Goal: Task Accomplishment & Management: Use online tool/utility

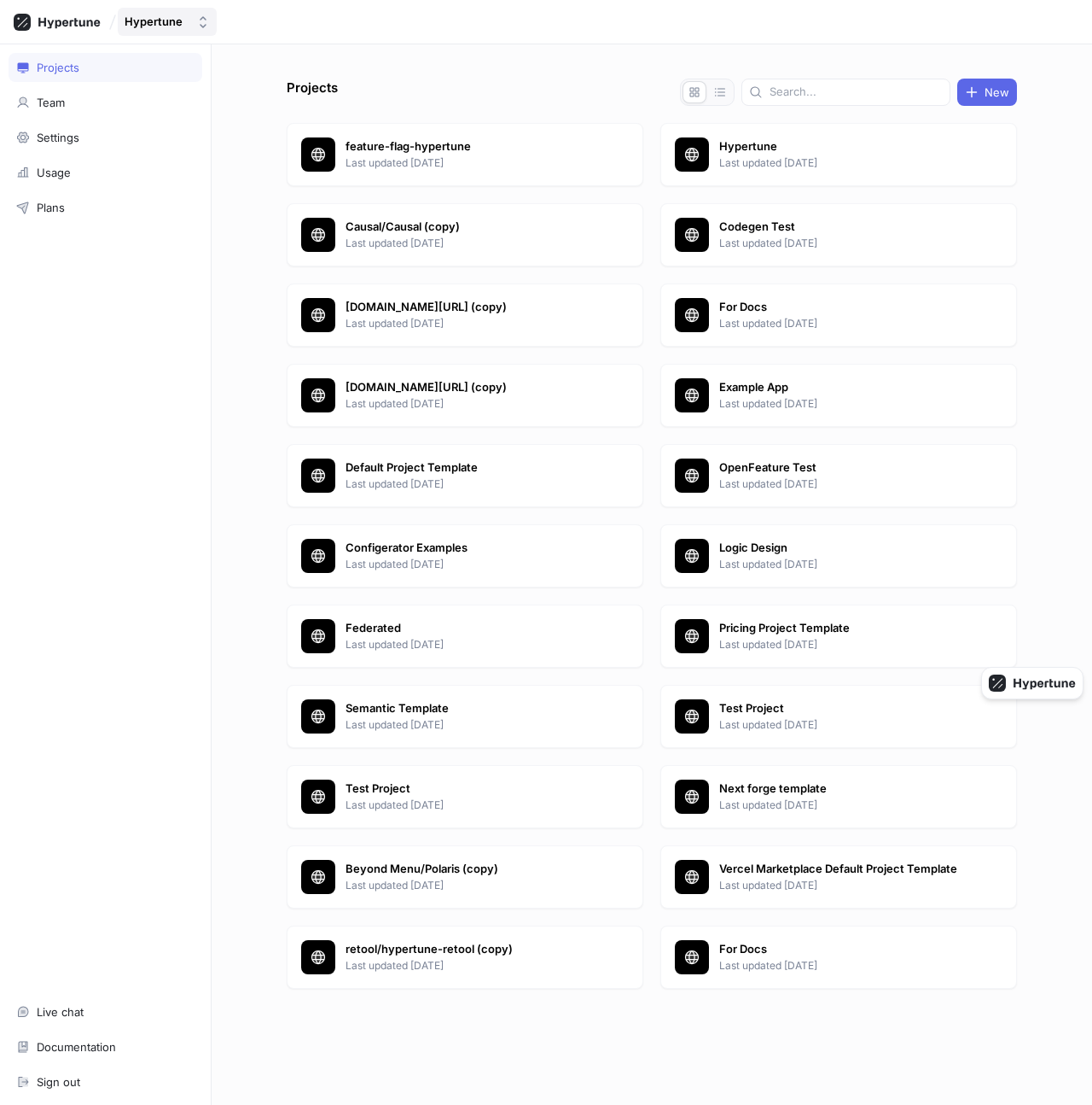
click at [175, 21] on div "Hypertune" at bounding box center [154, 22] width 58 height 14
type input "dotwo"
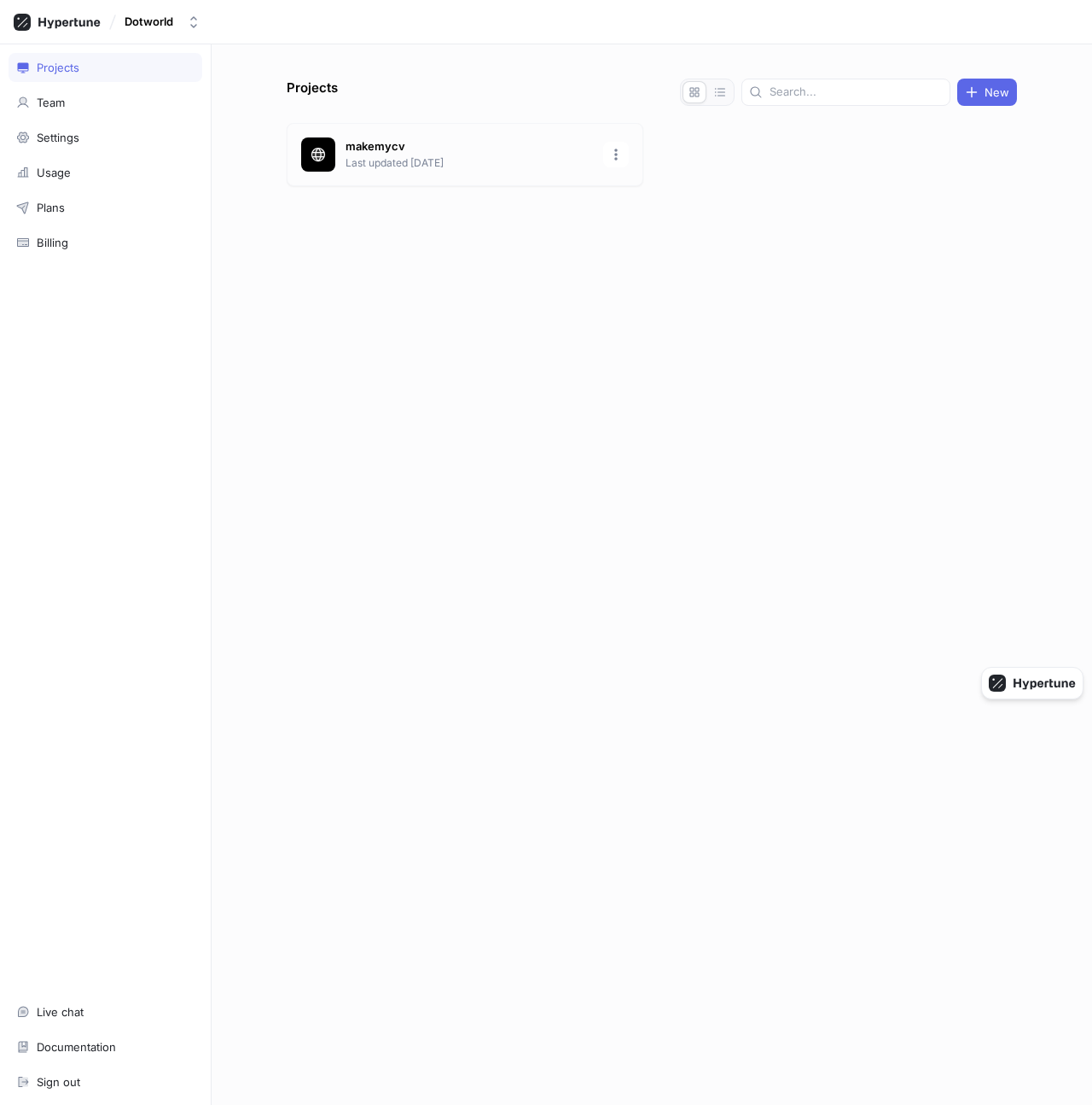
click at [380, 125] on div "makemycv Last updated [DATE]" at bounding box center [465, 155] width 357 height 63
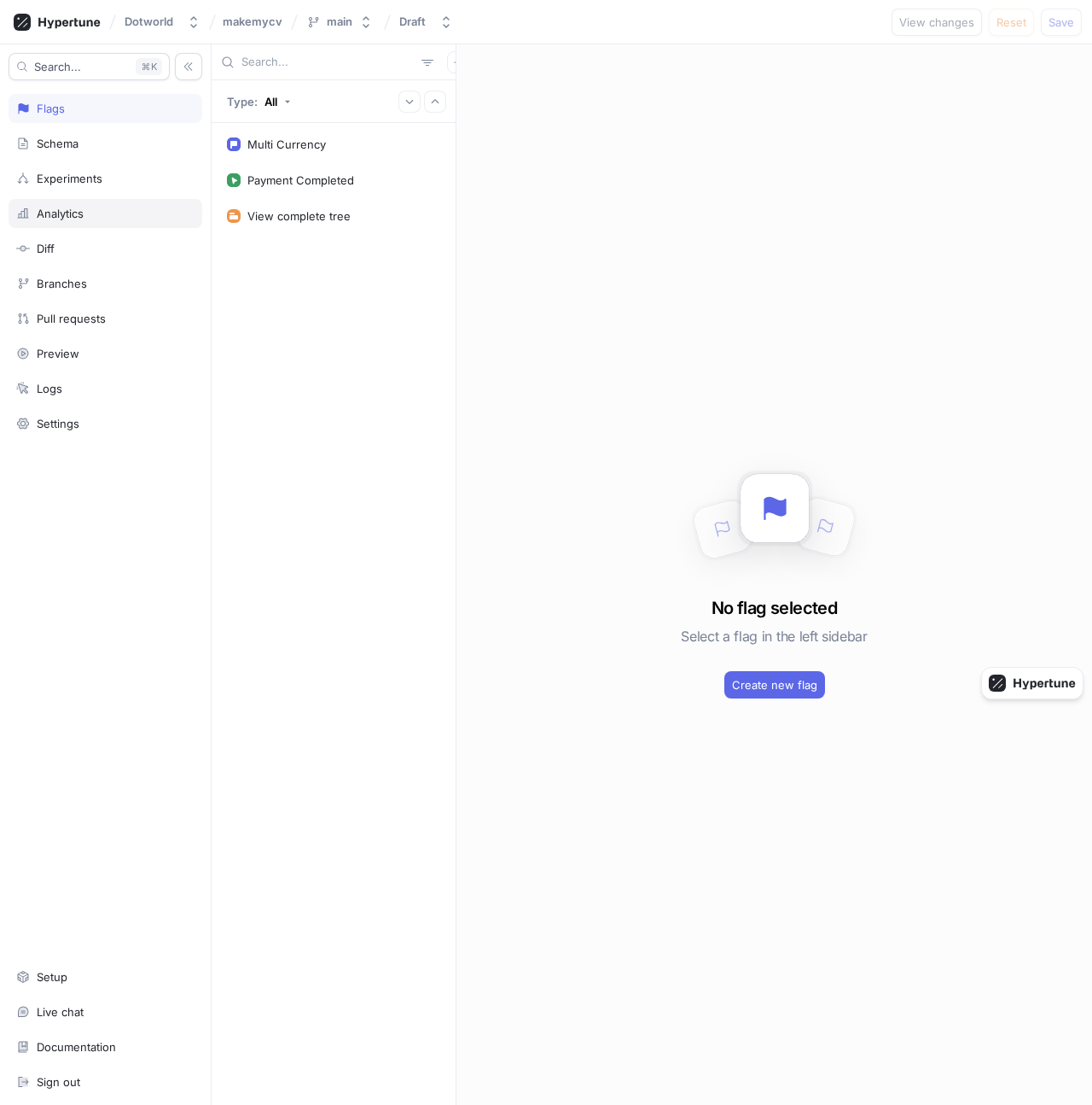
click at [94, 207] on div "Analytics" at bounding box center [105, 213] width 178 height 13
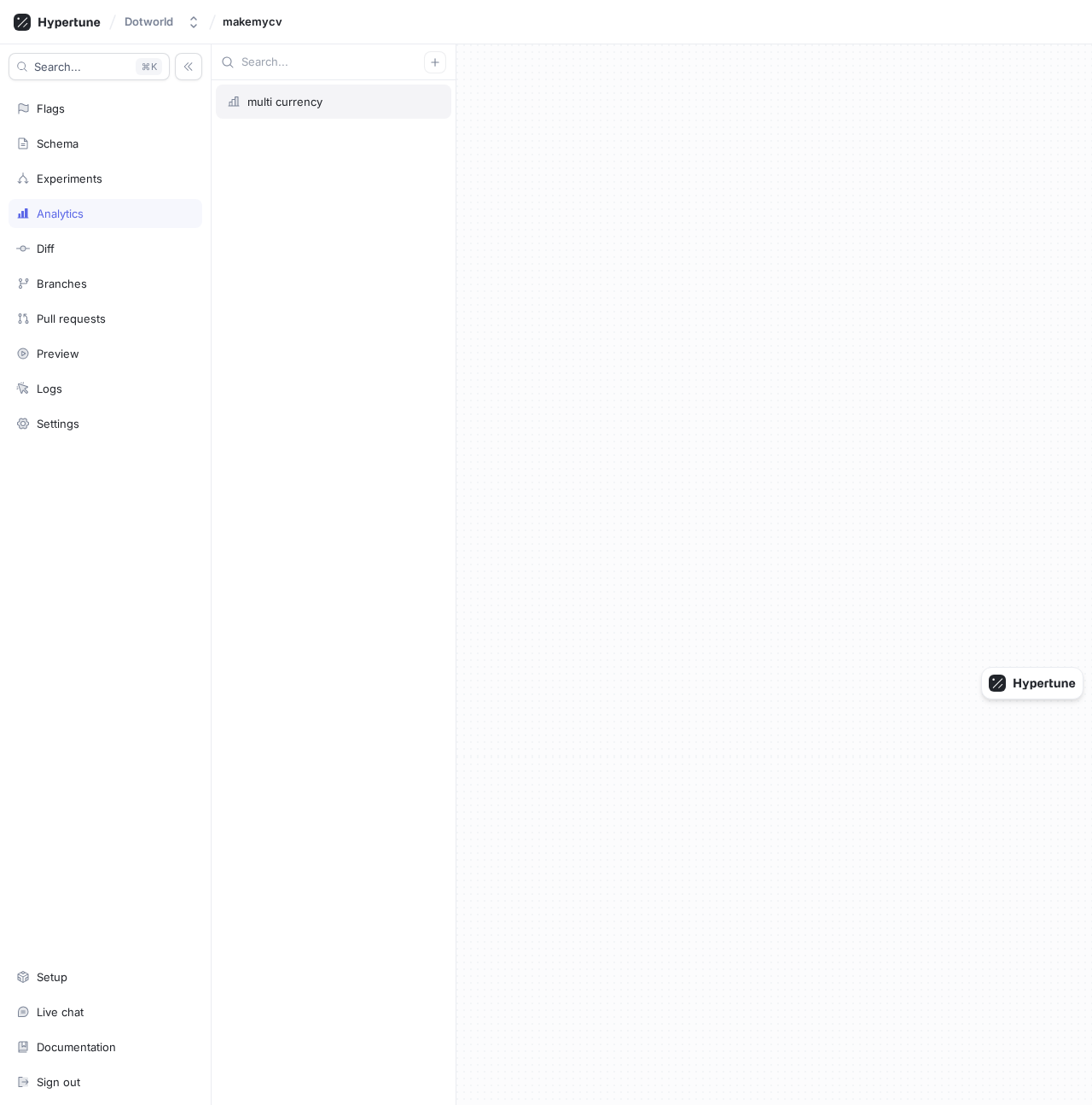
click at [329, 96] on div "multi currency" at bounding box center [333, 101] width 213 height 13
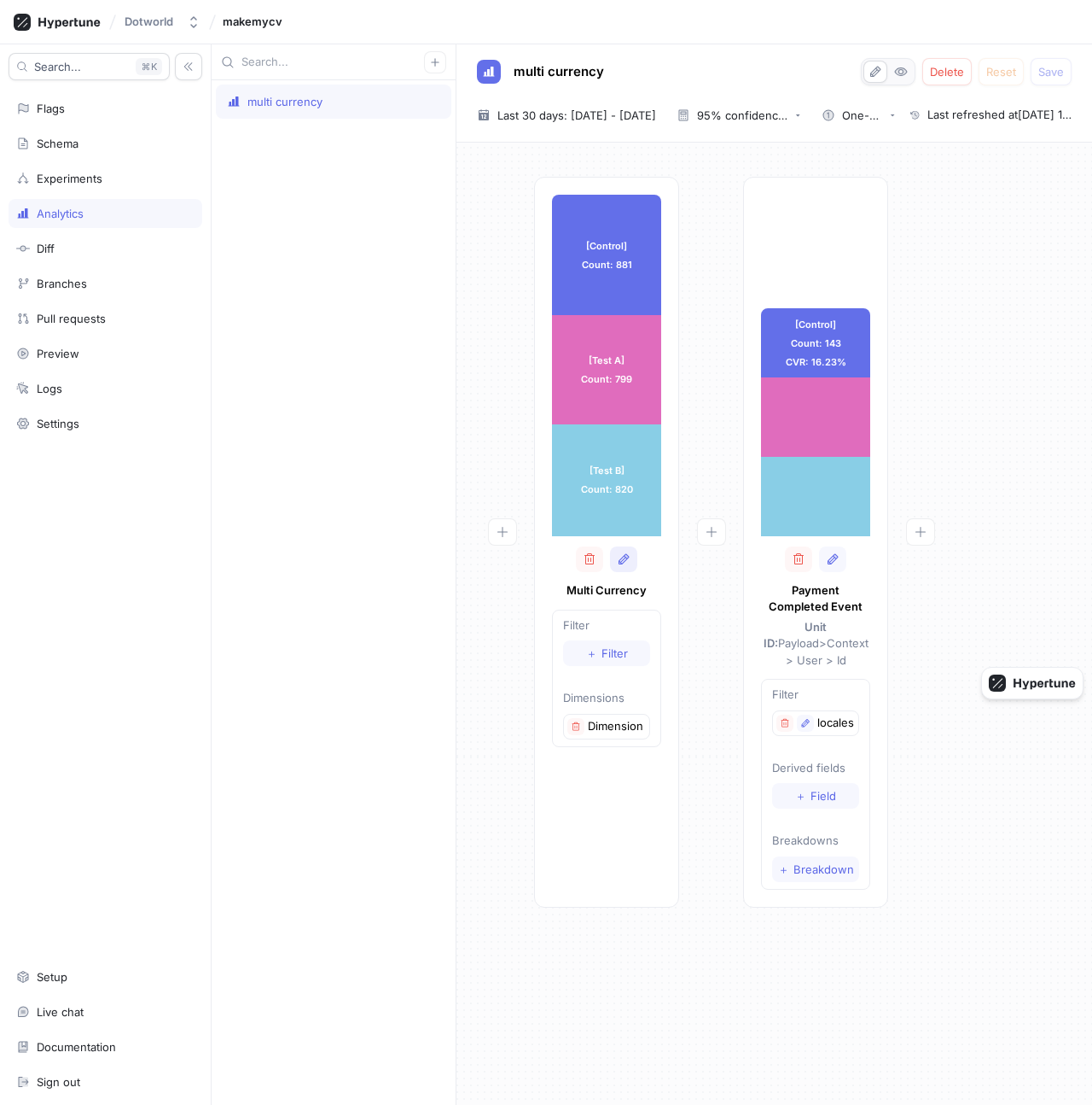
click at [628, 560] on icon "button" at bounding box center [623, 558] width 13 height 13
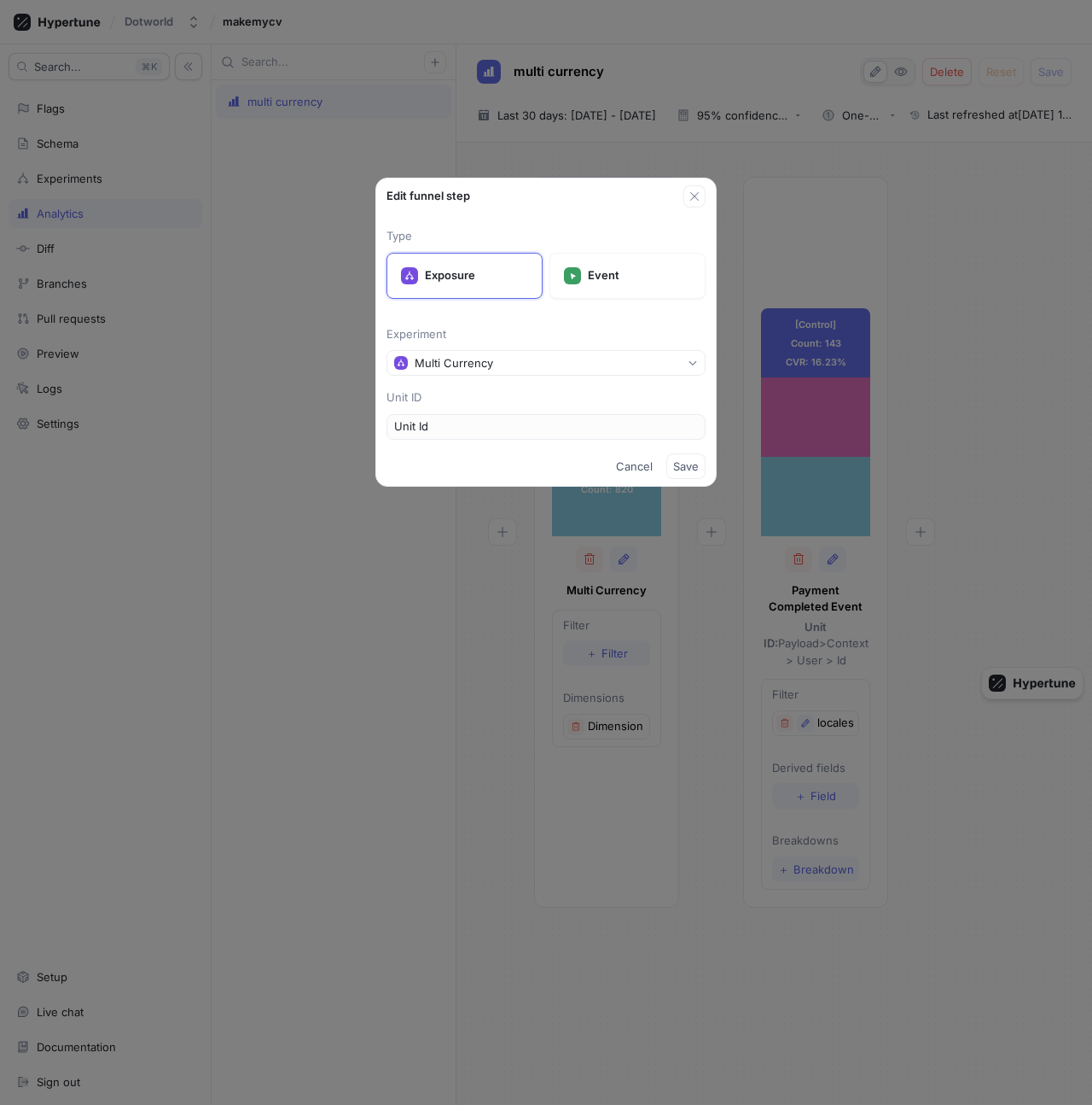
click at [674, 575] on div "Edit funnel step Type Exposure Event Experiment Multi Currency Unit ID Unit Id …" at bounding box center [546, 552] width 1092 height 1105
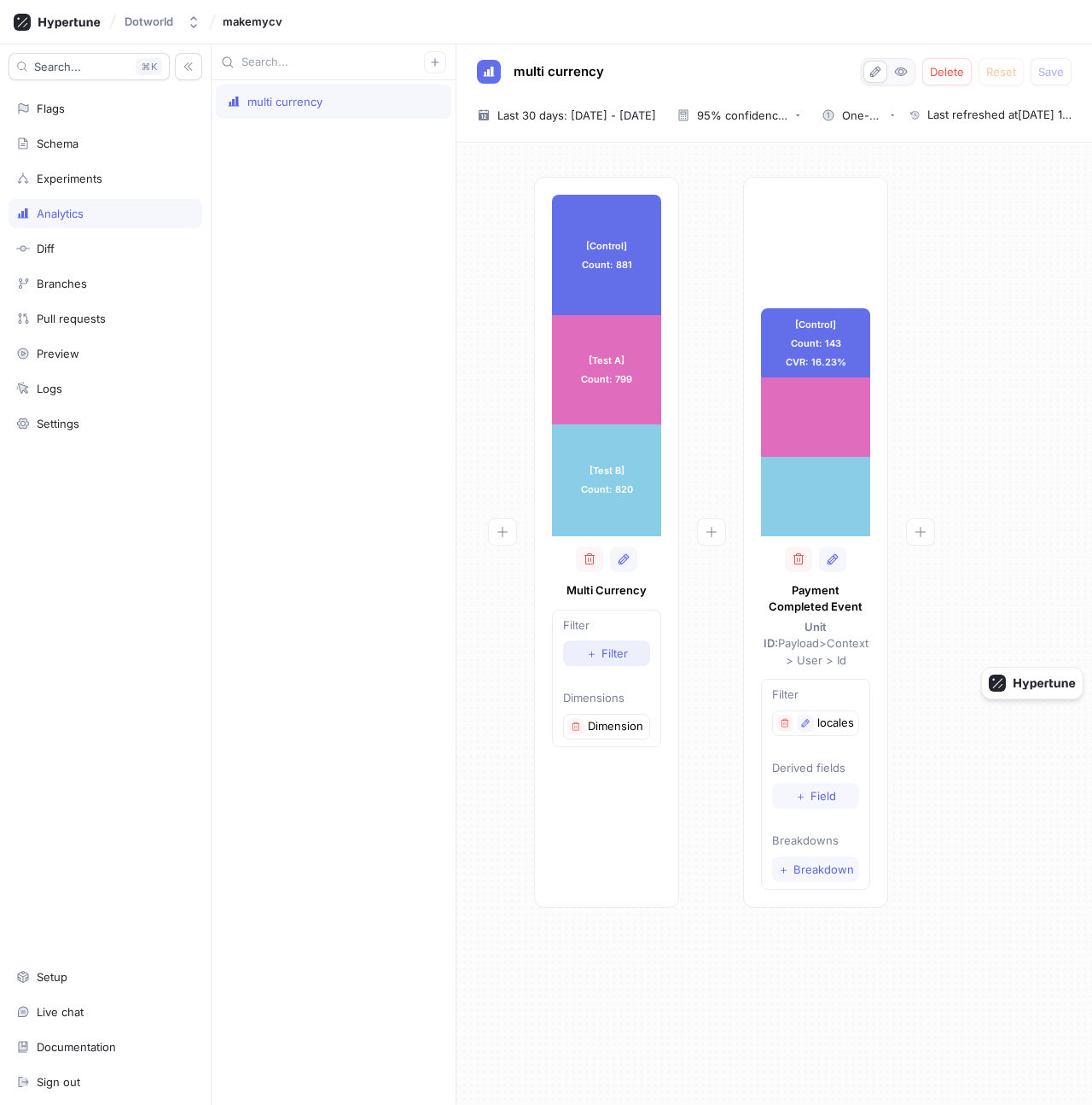
click at [608, 643] on button "＋ Filter" at bounding box center [607, 653] width 87 height 25
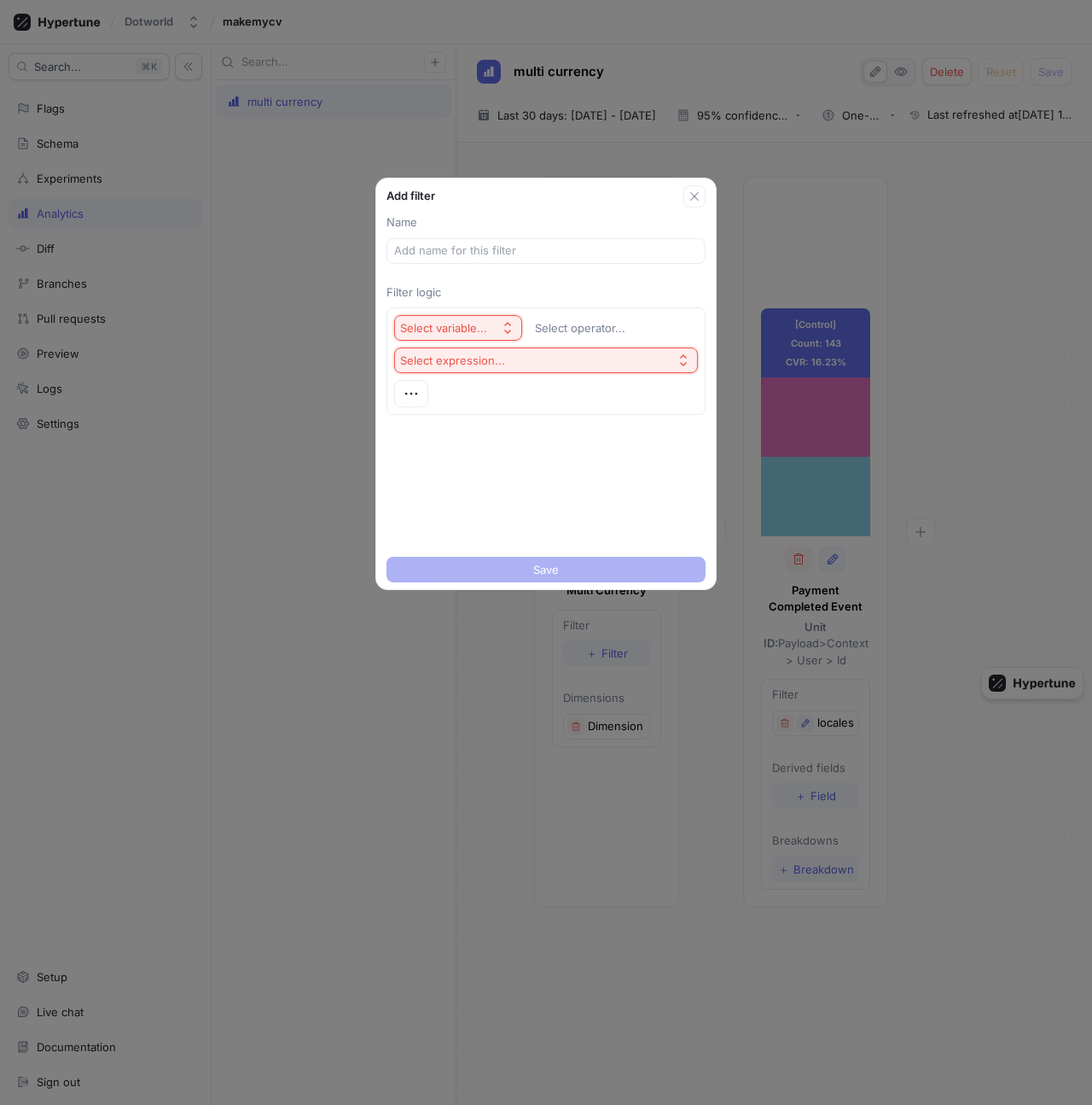
click at [474, 330] on div "Select variable..." at bounding box center [443, 328] width 87 height 14
click at [327, 375] on div "Add filter Name Filter logic Select variable... Select operator... Select expre…" at bounding box center [546, 552] width 1092 height 1105
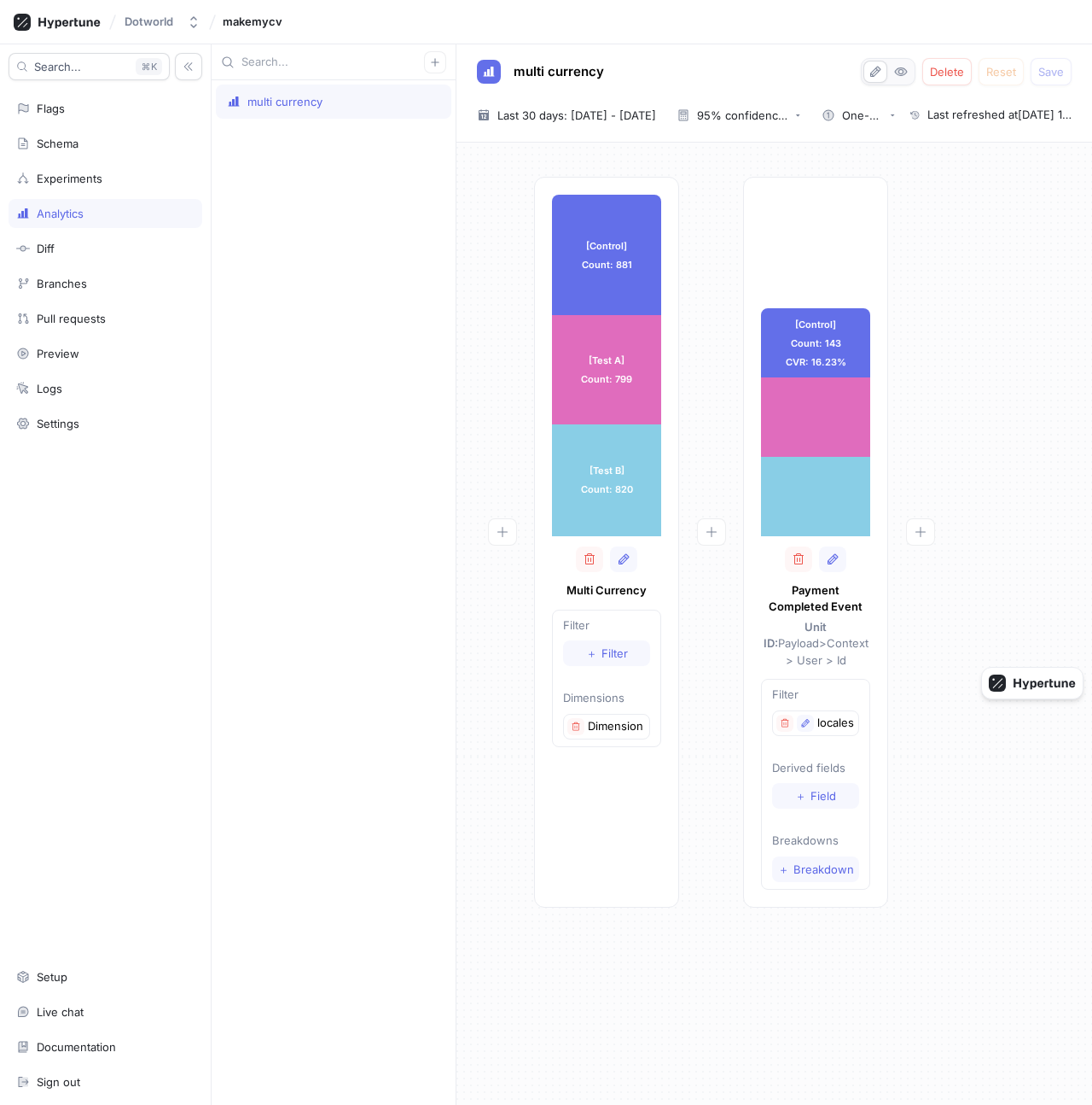
click at [329, 389] on div "multi currency" at bounding box center [333, 592] width 244 height 1024
click at [804, 717] on icon "button" at bounding box center [805, 722] width 10 height 10
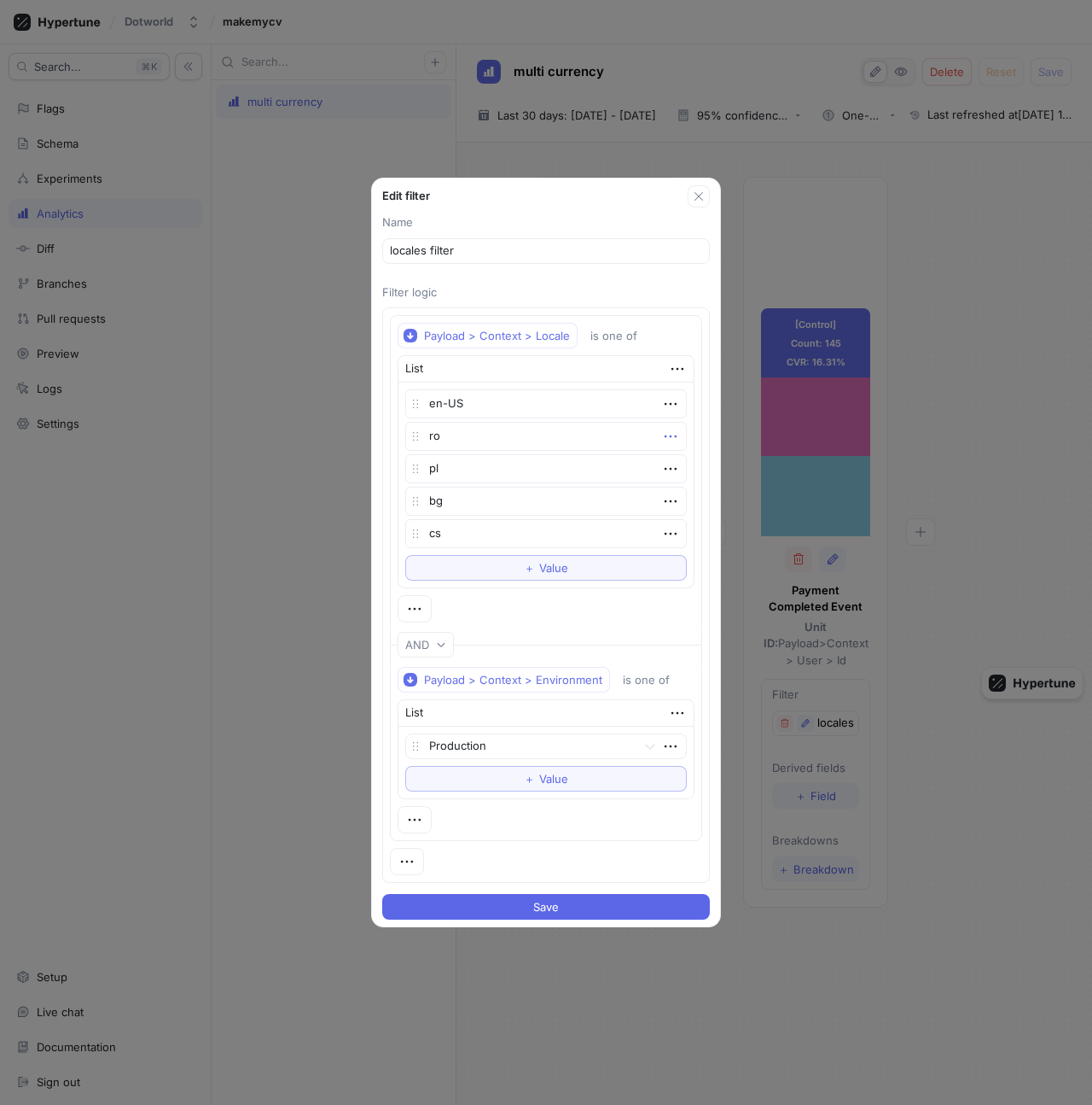
click at [670, 435] on icon "button" at bounding box center [670, 436] width 19 height 19
click at [684, 460] on div "Delete" at bounding box center [736, 468] width 145 height 29
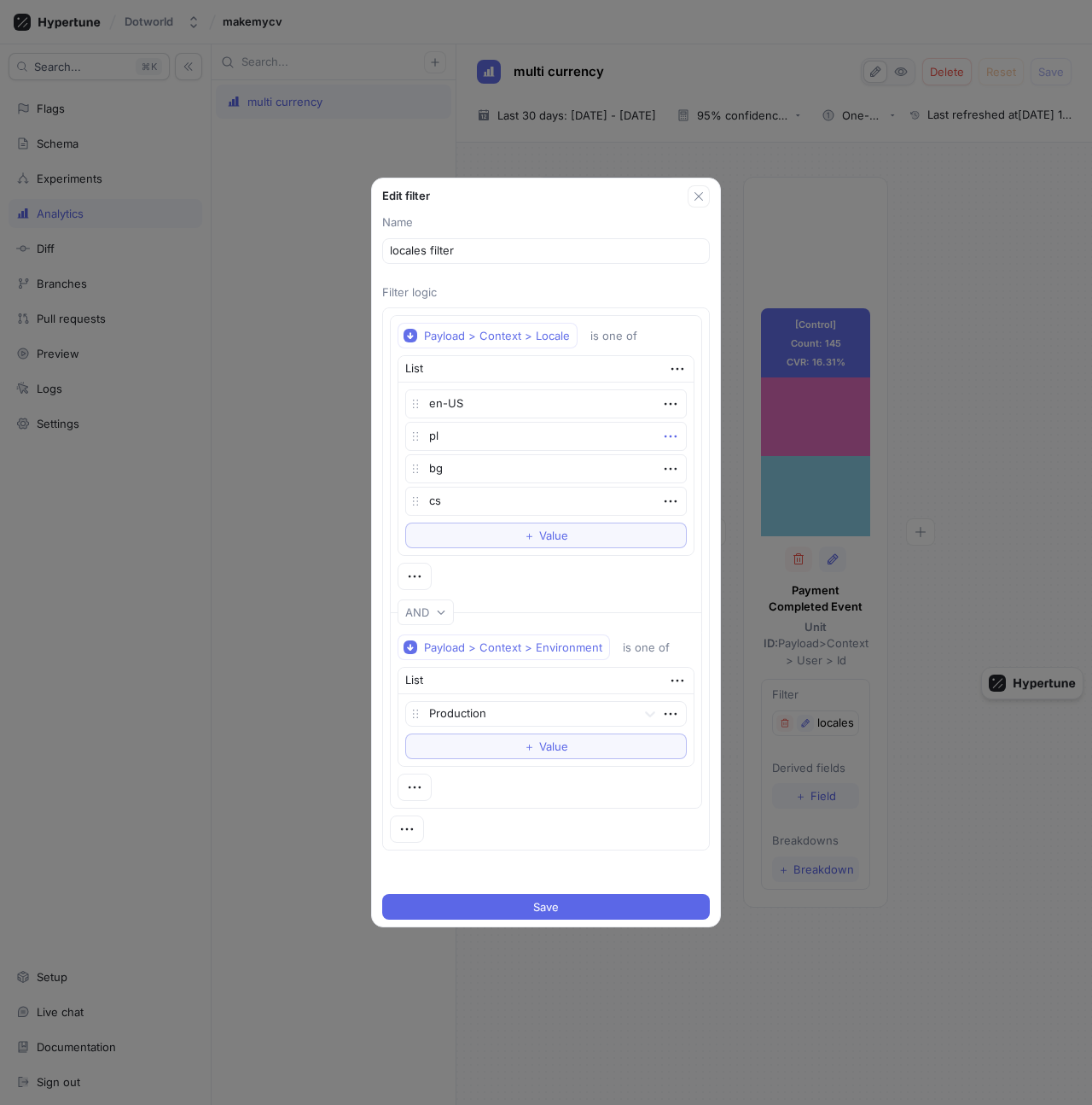
click at [669, 440] on icon "button" at bounding box center [670, 436] width 19 height 19
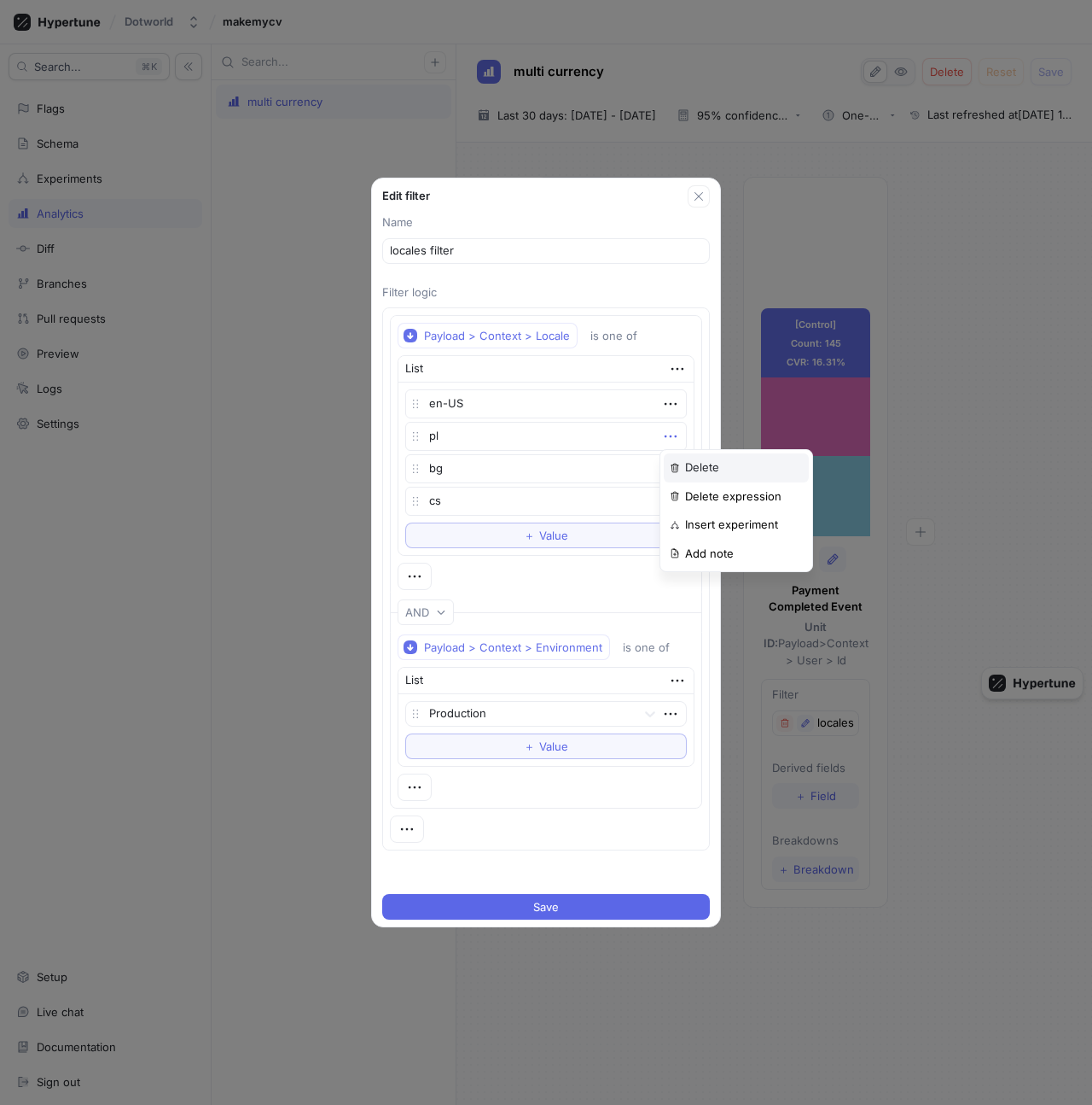
click at [677, 455] on div "Delete" at bounding box center [736, 468] width 145 height 29
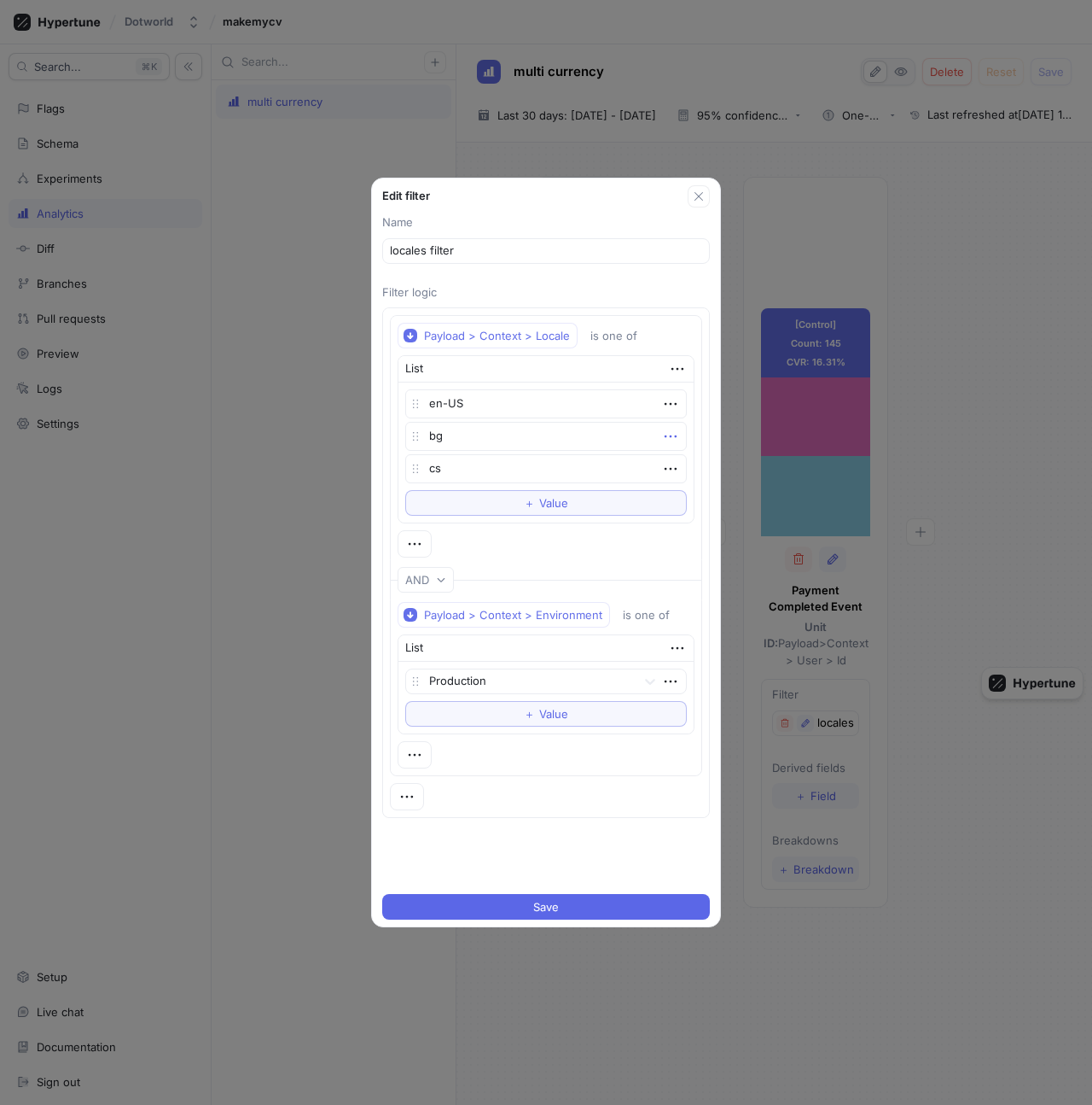
click at [666, 440] on icon "button" at bounding box center [670, 436] width 19 height 19
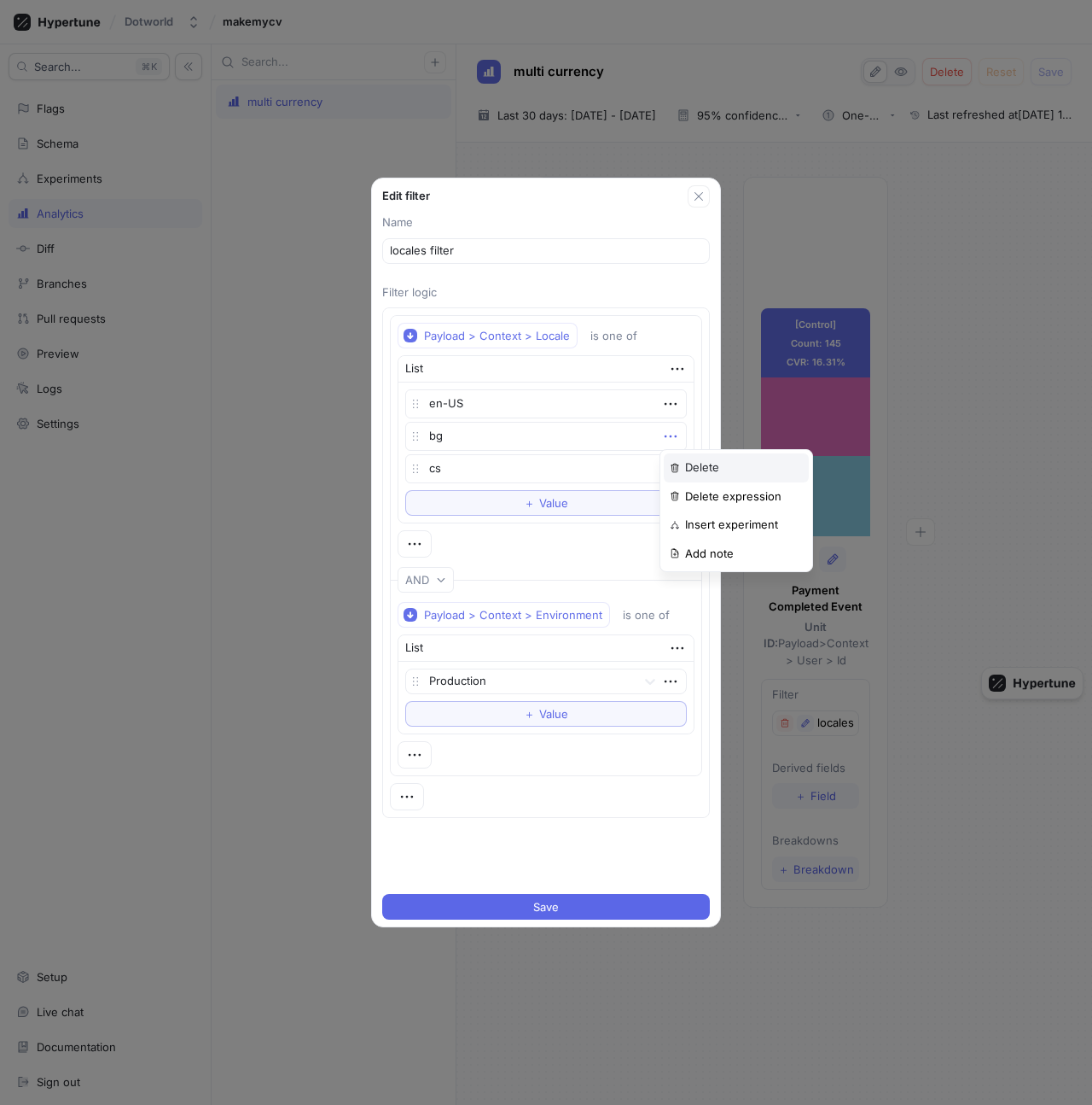
click at [678, 459] on div "Delete" at bounding box center [736, 468] width 145 height 29
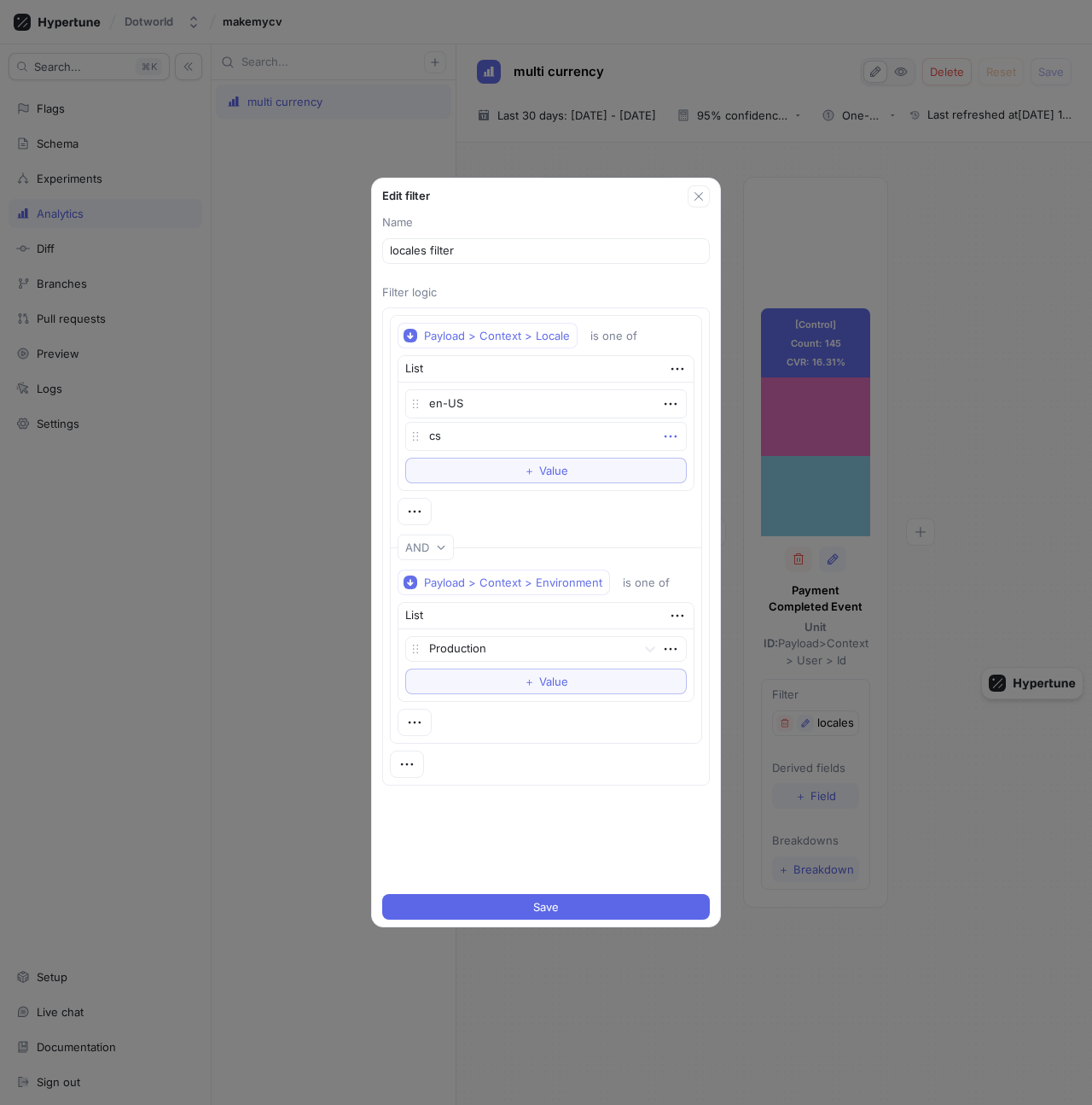
click at [670, 439] on icon "button" at bounding box center [670, 436] width 19 height 19
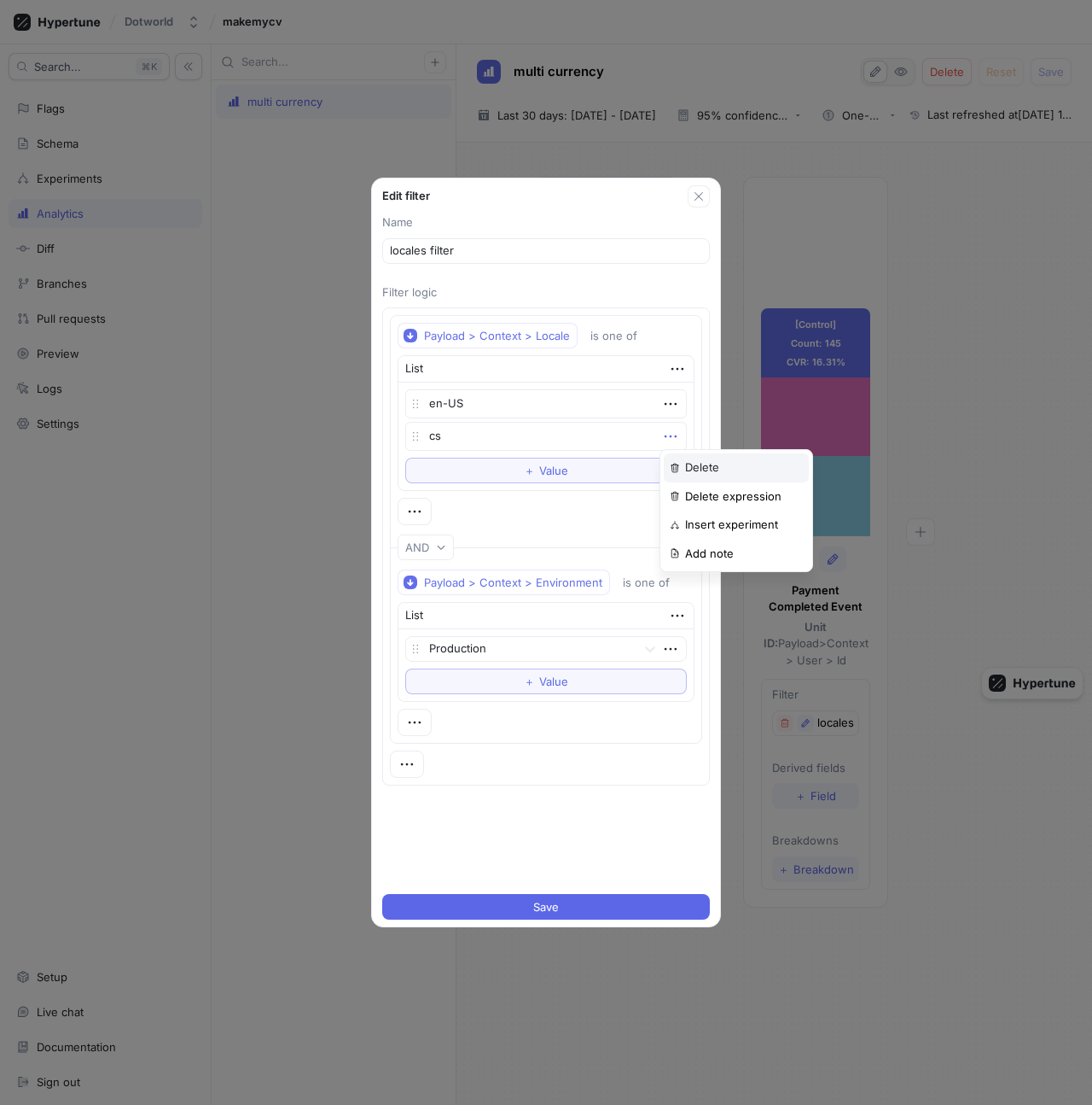
click at [684, 457] on div "Delete" at bounding box center [736, 468] width 145 height 29
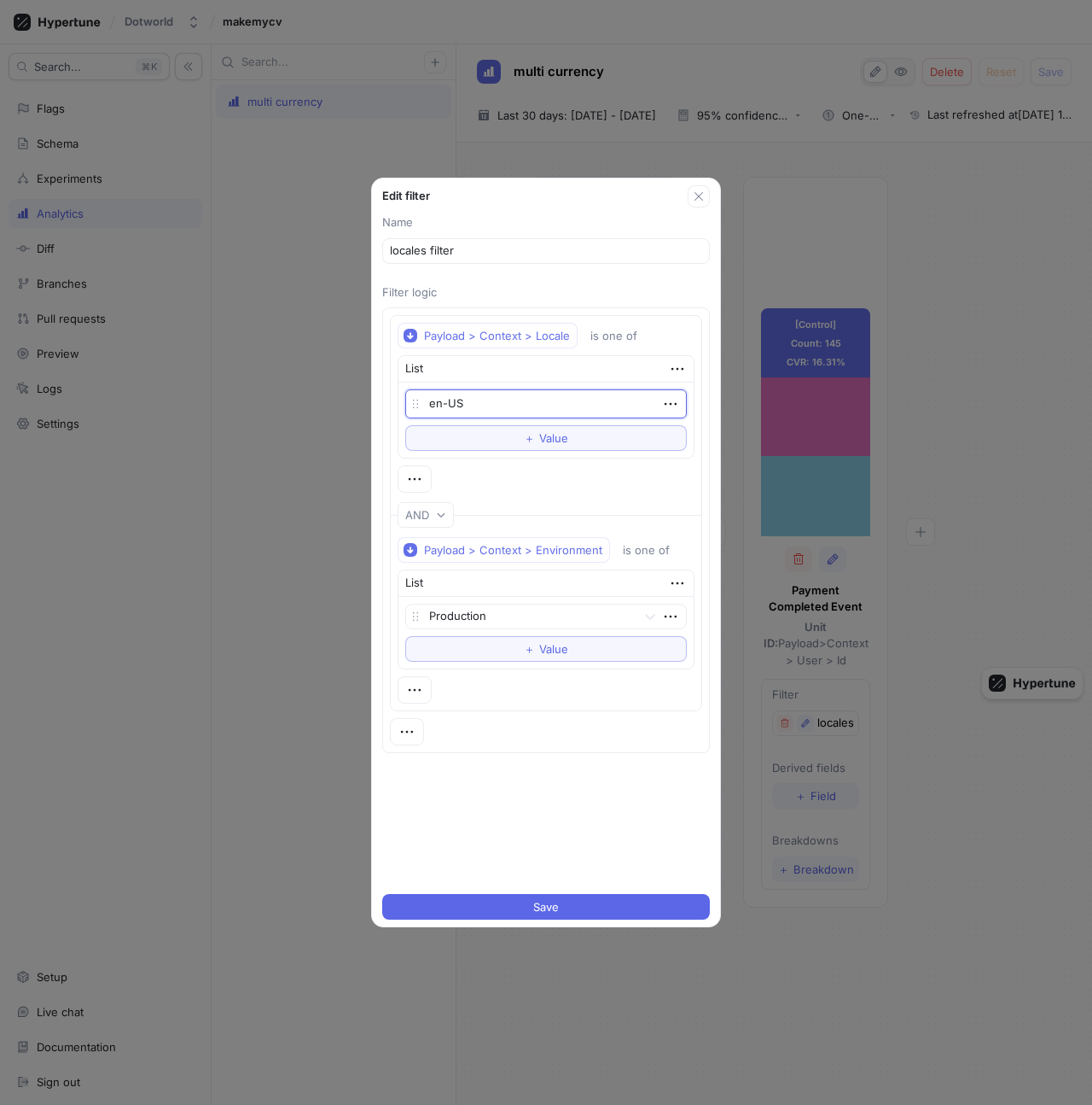
click at [670, 414] on textarea "en-US" at bounding box center [546, 404] width 281 height 29
type textarea "x"
click at [668, 397] on icon "button" at bounding box center [670, 404] width 19 height 19
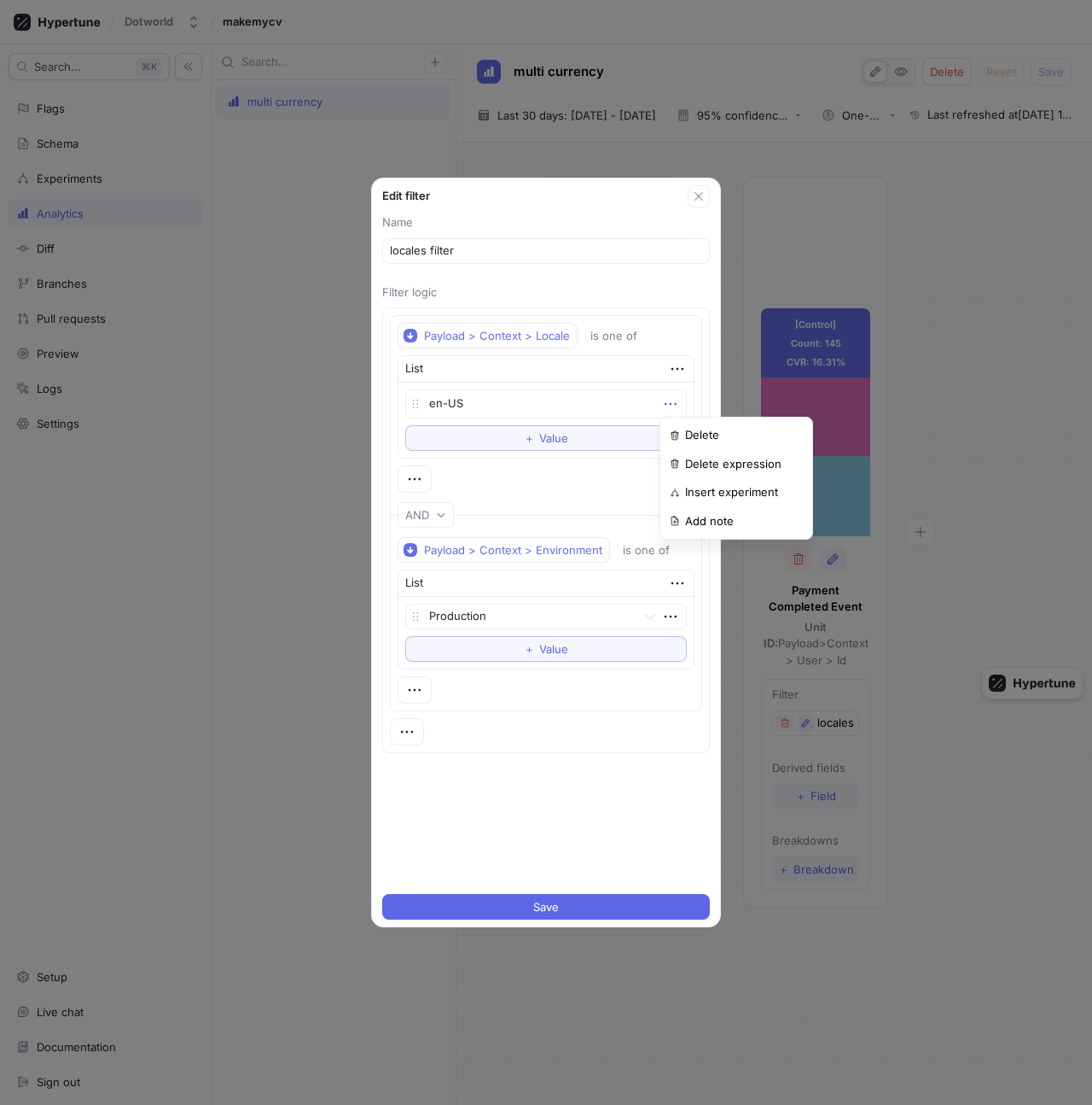
click at [668, 397] on icon "button" at bounding box center [670, 404] width 19 height 19
click at [676, 413] on icon "button" at bounding box center [670, 404] width 19 height 19
click at [700, 498] on p "Insert experiment" at bounding box center [731, 492] width 93 height 17
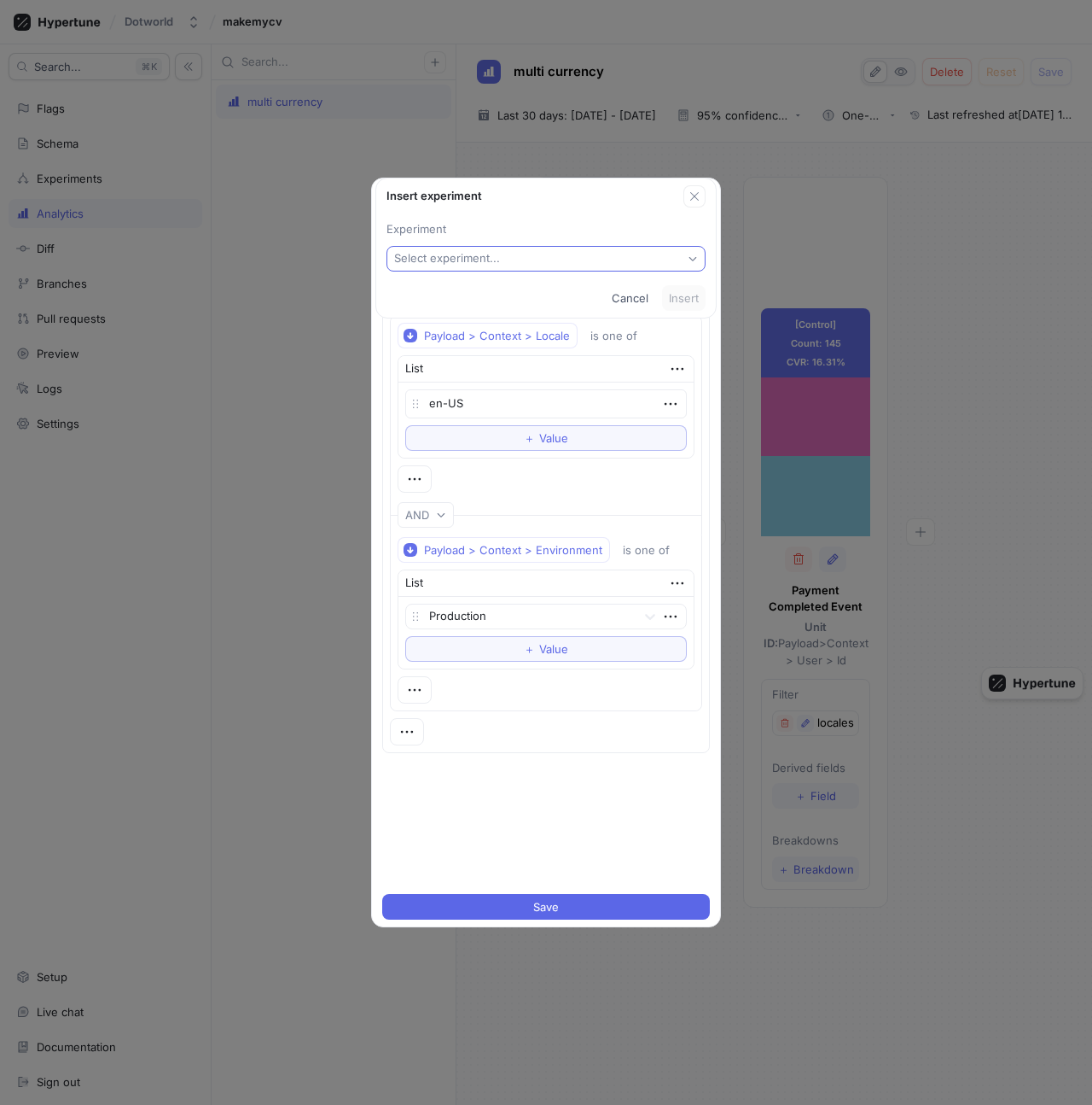
click at [643, 253] on button "Select experiment..." at bounding box center [546, 258] width 319 height 25
click at [562, 321] on span "New experiment" at bounding box center [552, 320] width 268 height 14
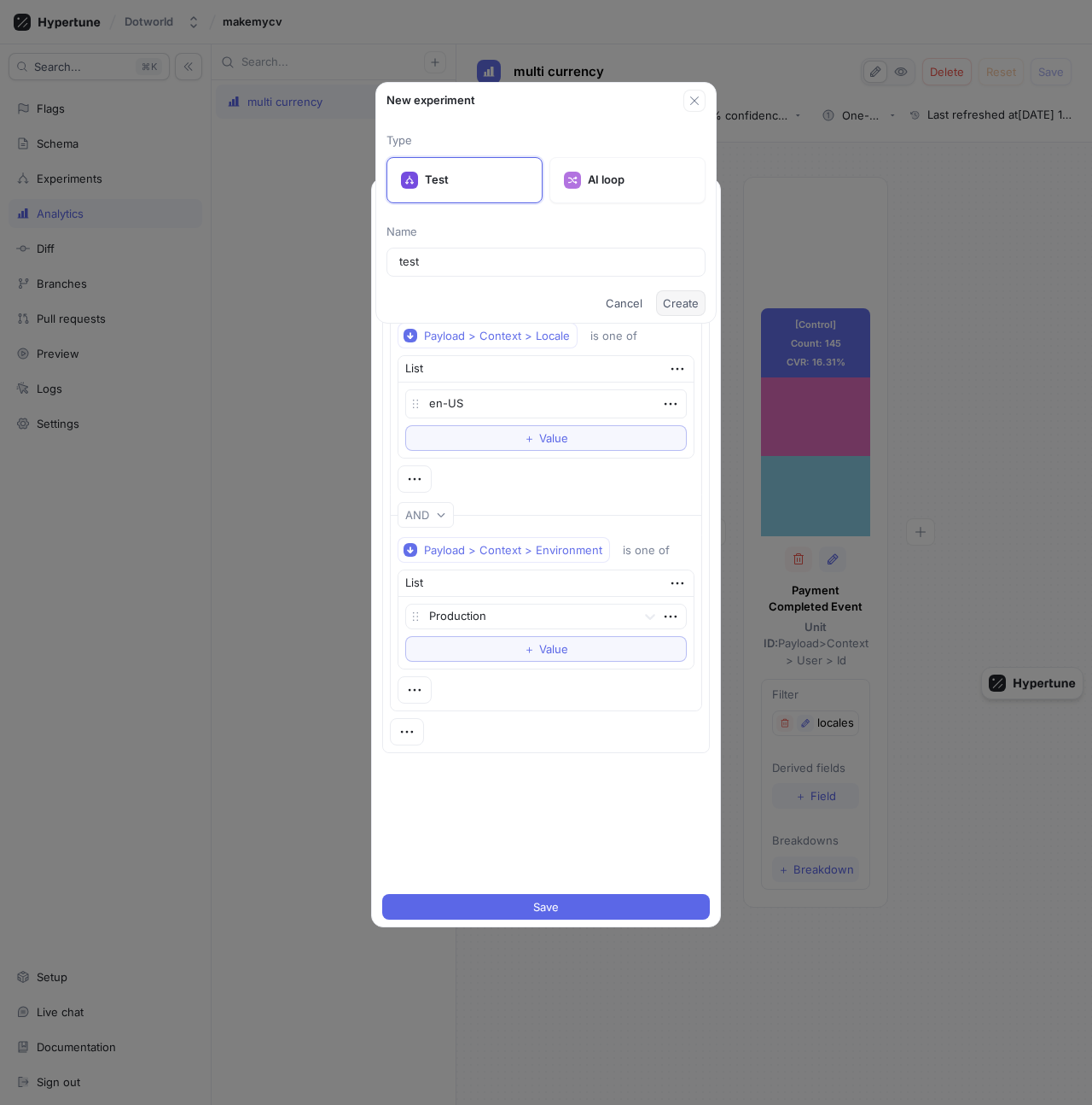
type input "test"
click at [678, 310] on button "Create" at bounding box center [680, 303] width 49 height 25
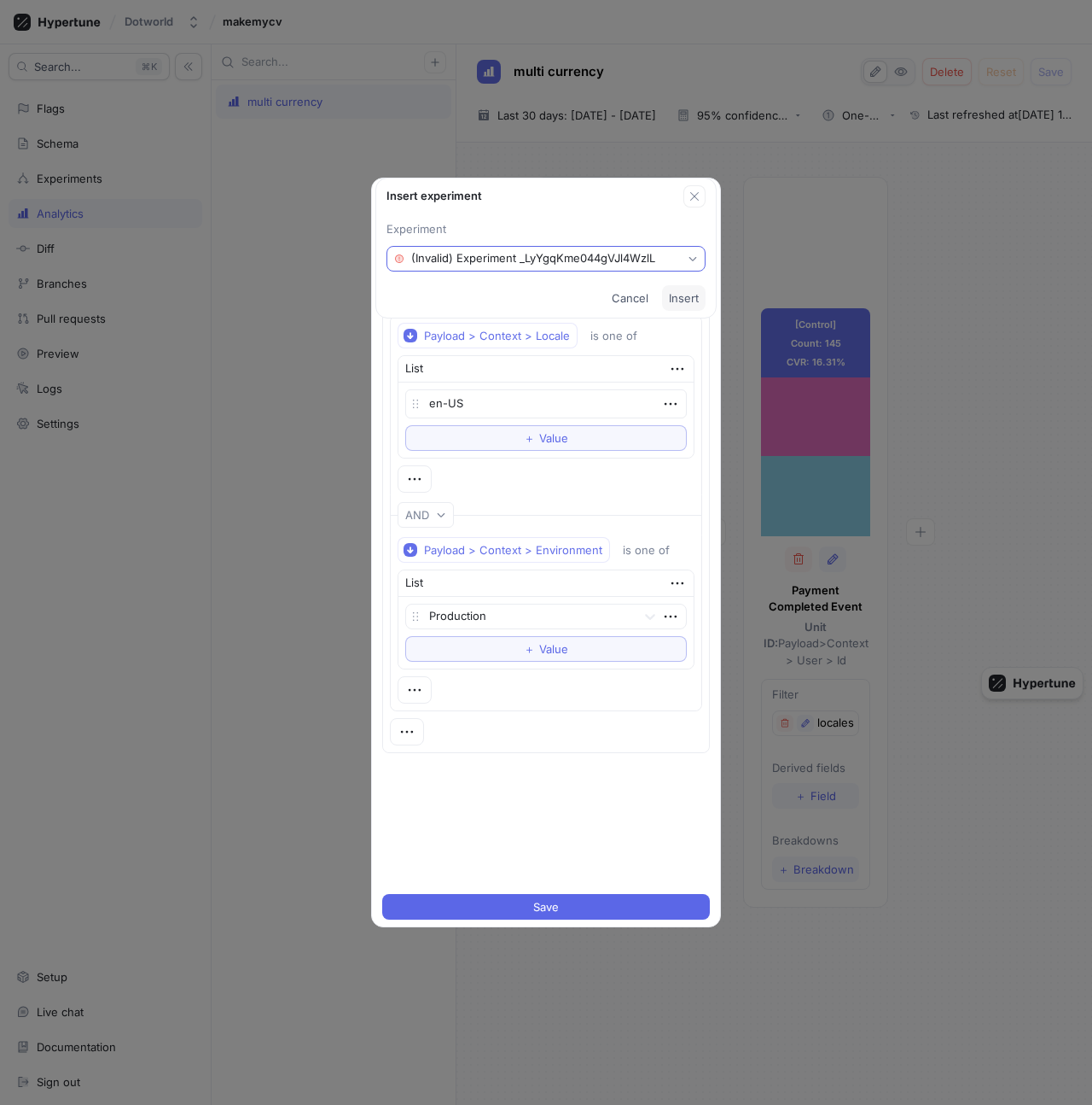
click at [574, 266] on button "(Invalid) Experiment _LyYgqKme044gVJl4WzlL" at bounding box center [546, 258] width 319 height 25
click at [559, 265] on button "(Invalid) Experiment _LyYgqKme044gVJl4WzlL" at bounding box center [546, 258] width 319 height 25
click at [565, 293] on div "Cancel Insert" at bounding box center [546, 299] width 340 height 40
click at [666, 299] on button "Insert" at bounding box center [684, 298] width 43 height 25
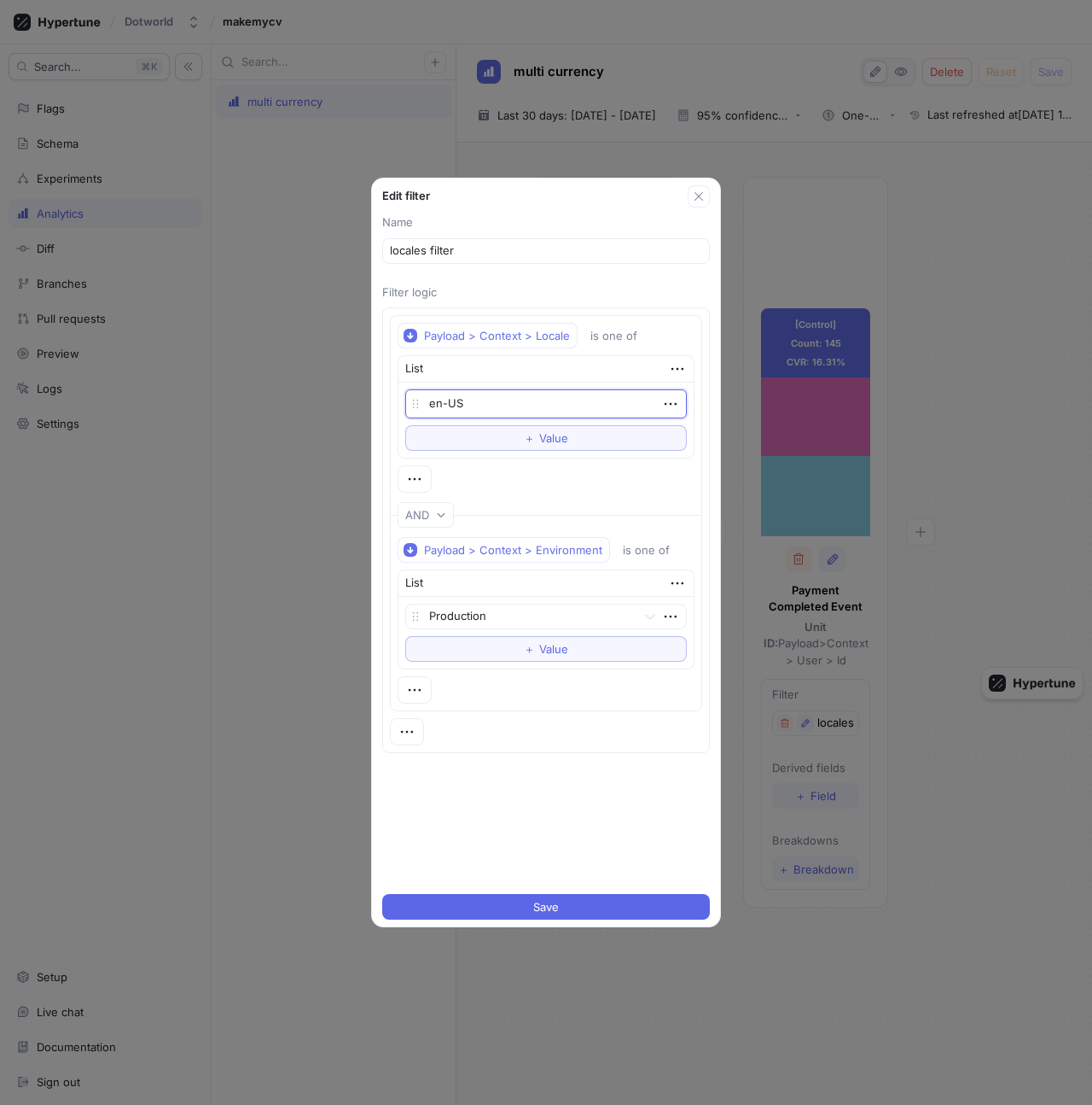
click at [600, 405] on textarea "en-US" at bounding box center [546, 404] width 281 height 29
click at [654, 405] on textarea "en-US" at bounding box center [546, 404] width 281 height 29
click at [667, 405] on icon "button" at bounding box center [670, 404] width 19 height 19
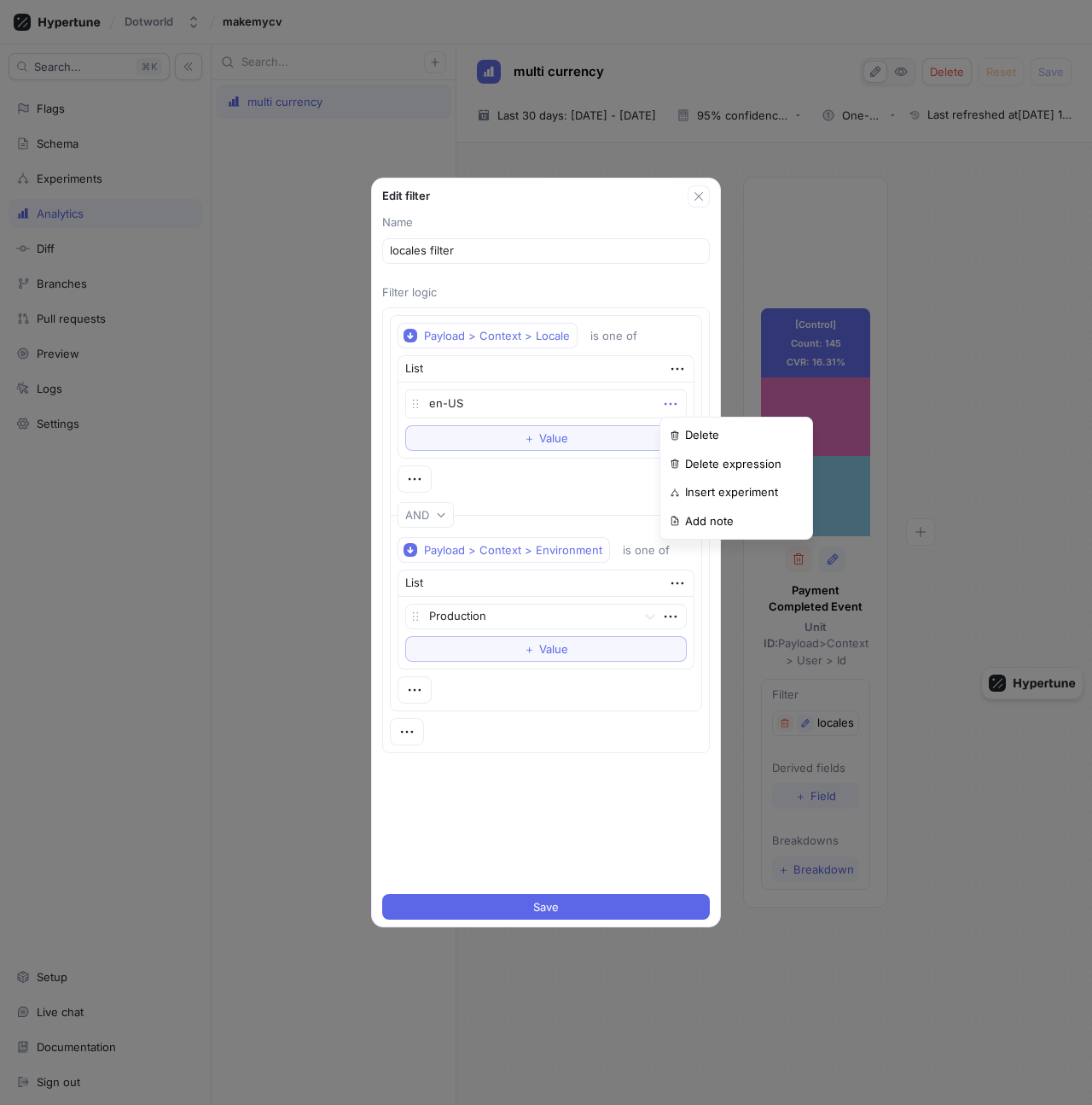
click at [674, 405] on icon "button" at bounding box center [670, 404] width 19 height 19
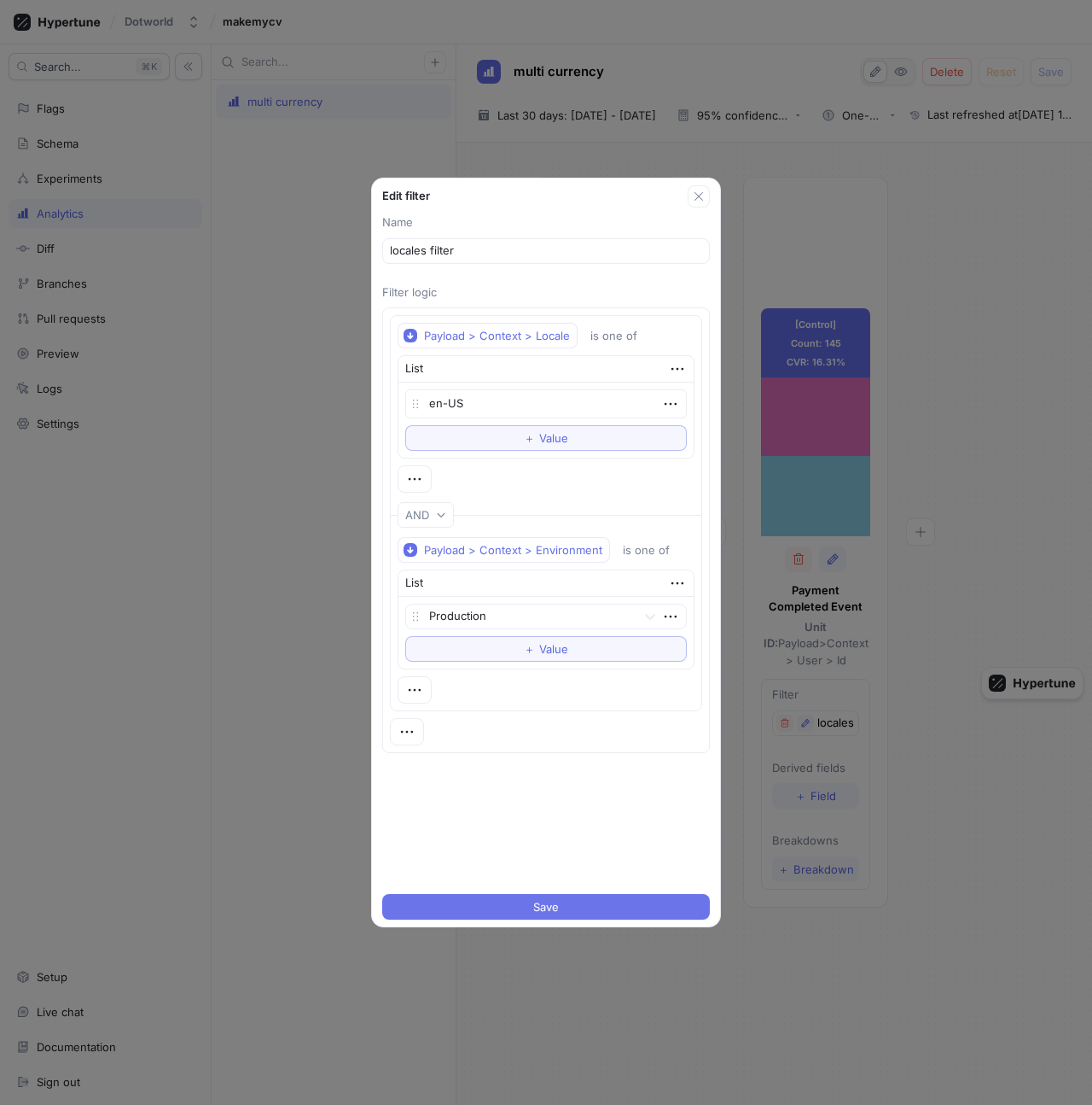
click at [551, 912] on span "Save" at bounding box center [546, 906] width 25 height 10
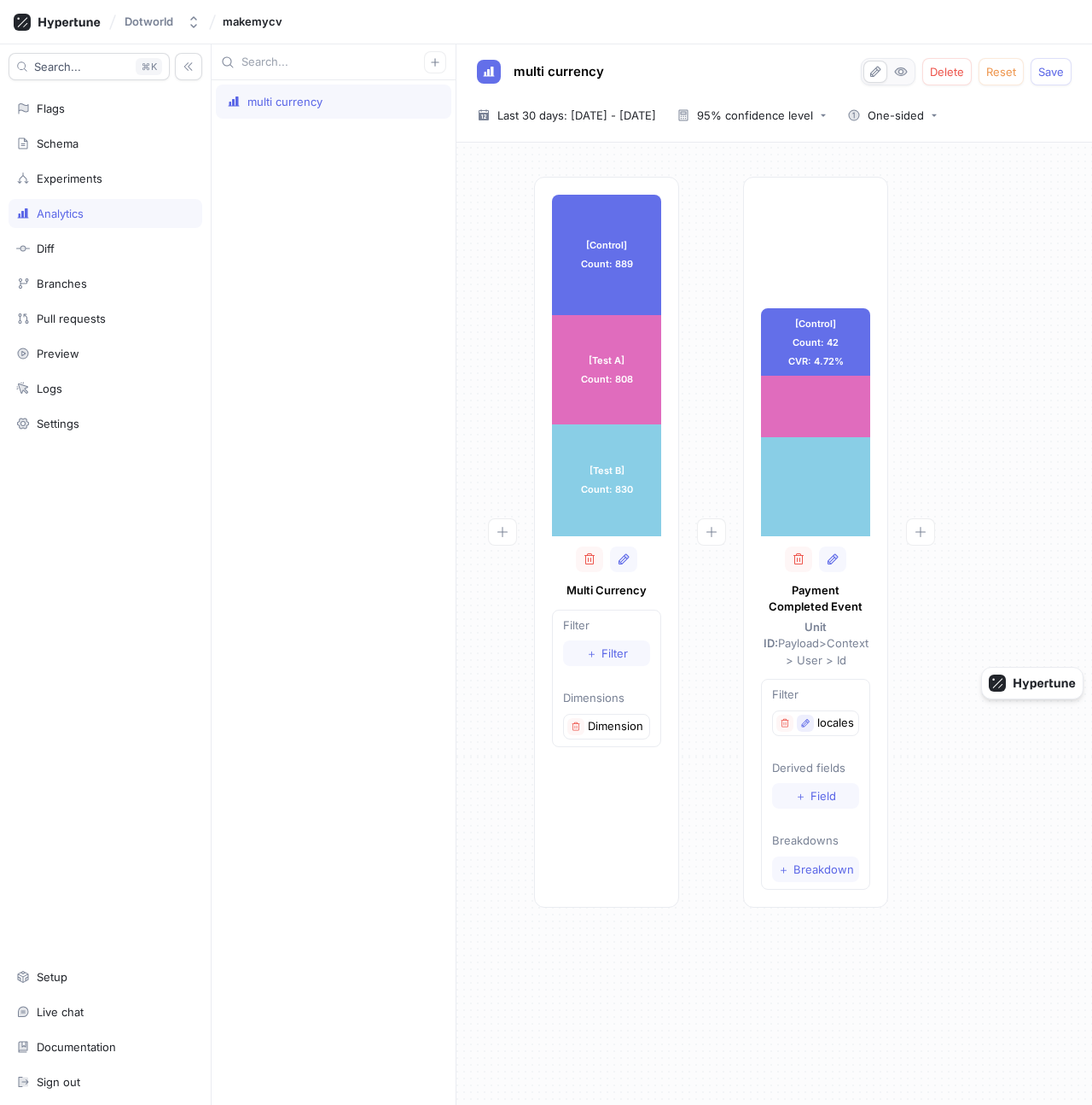
click at [802, 717] on icon "button" at bounding box center [805, 722] width 10 height 10
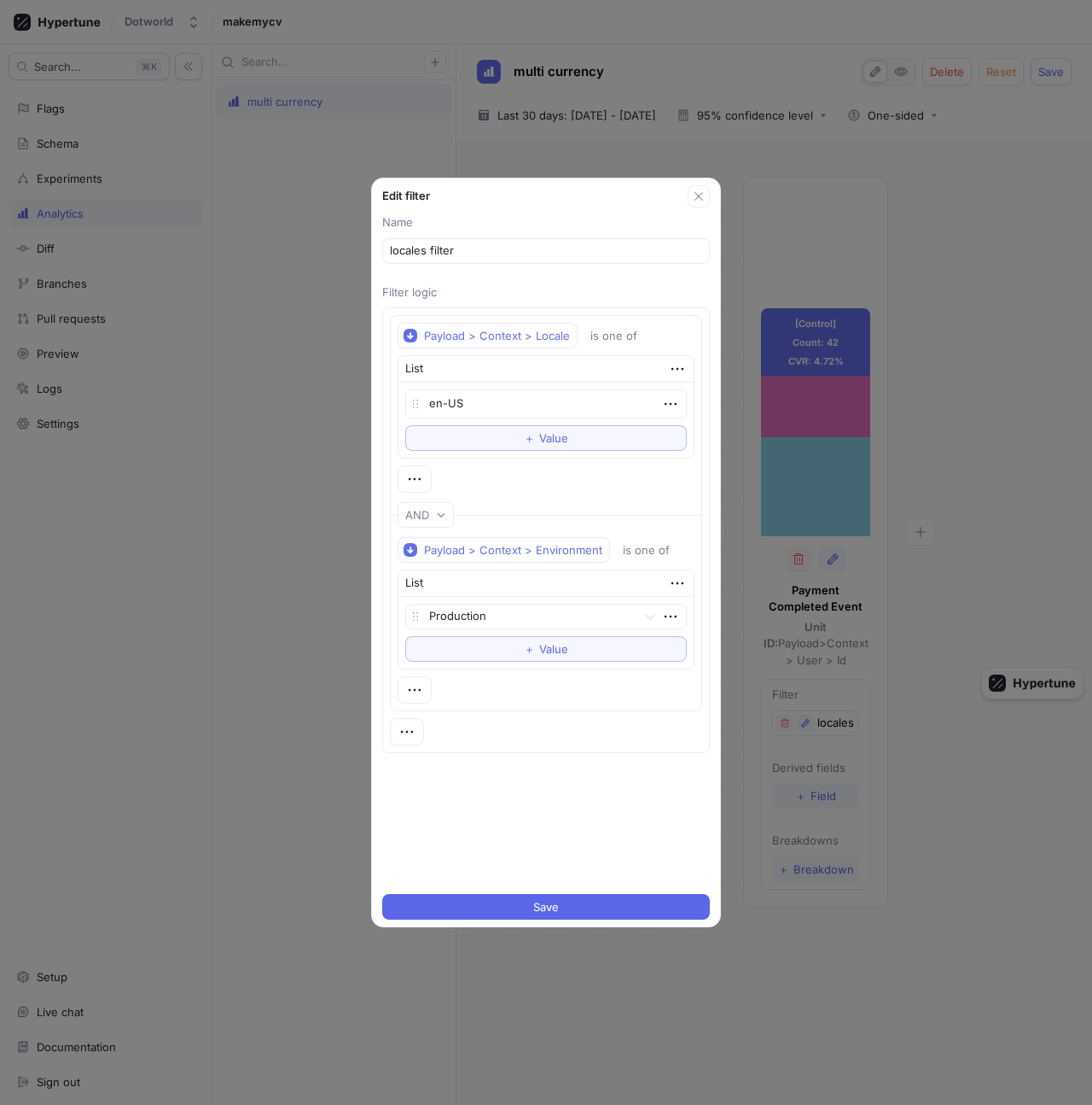
click at [855, 167] on div "Edit filter Name locales filter Filter logic Payload > Context > Locale is one …" at bounding box center [546, 552] width 1092 height 1105
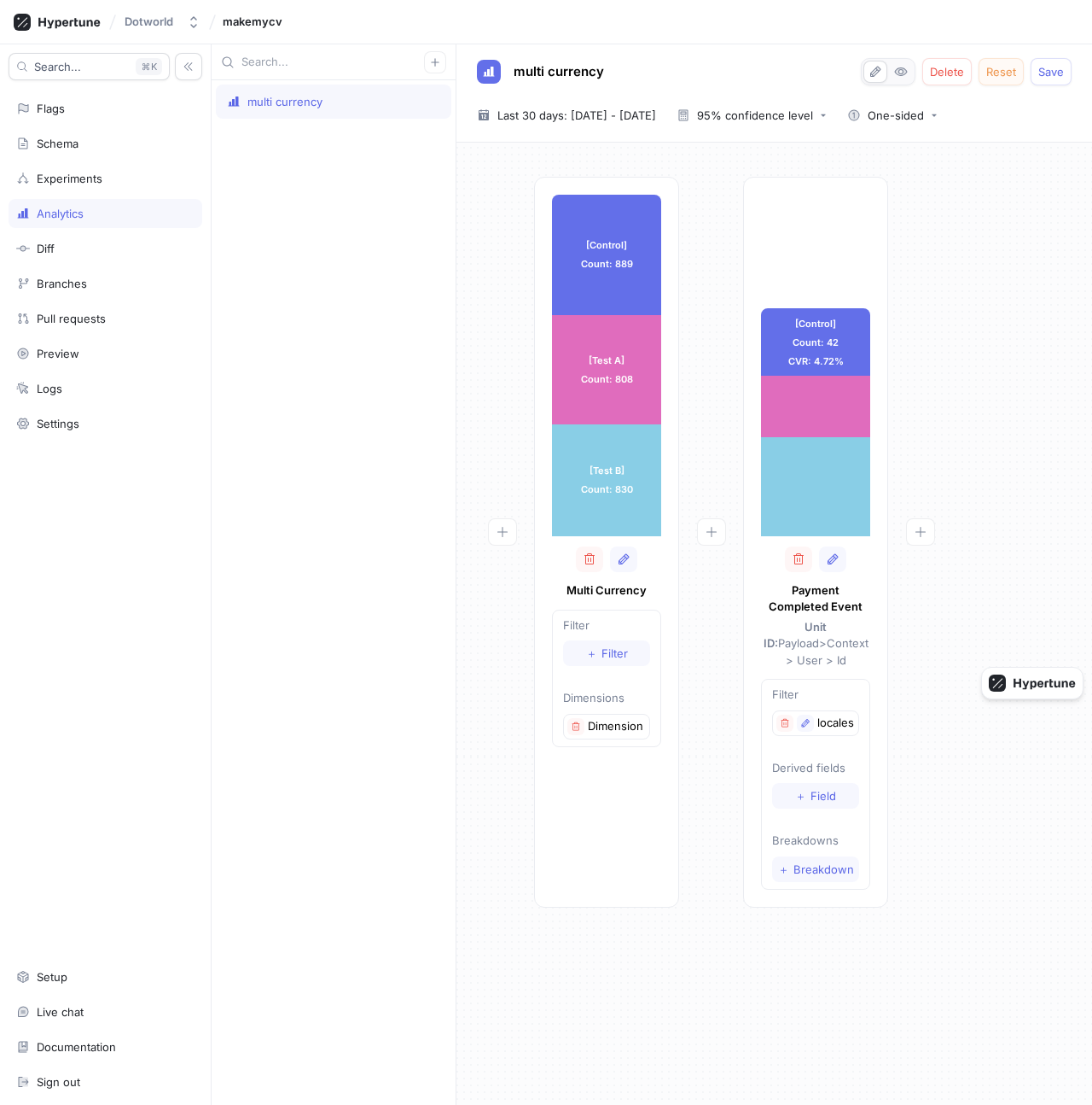
click at [993, 70] on span "Reset" at bounding box center [1001, 71] width 30 height 10
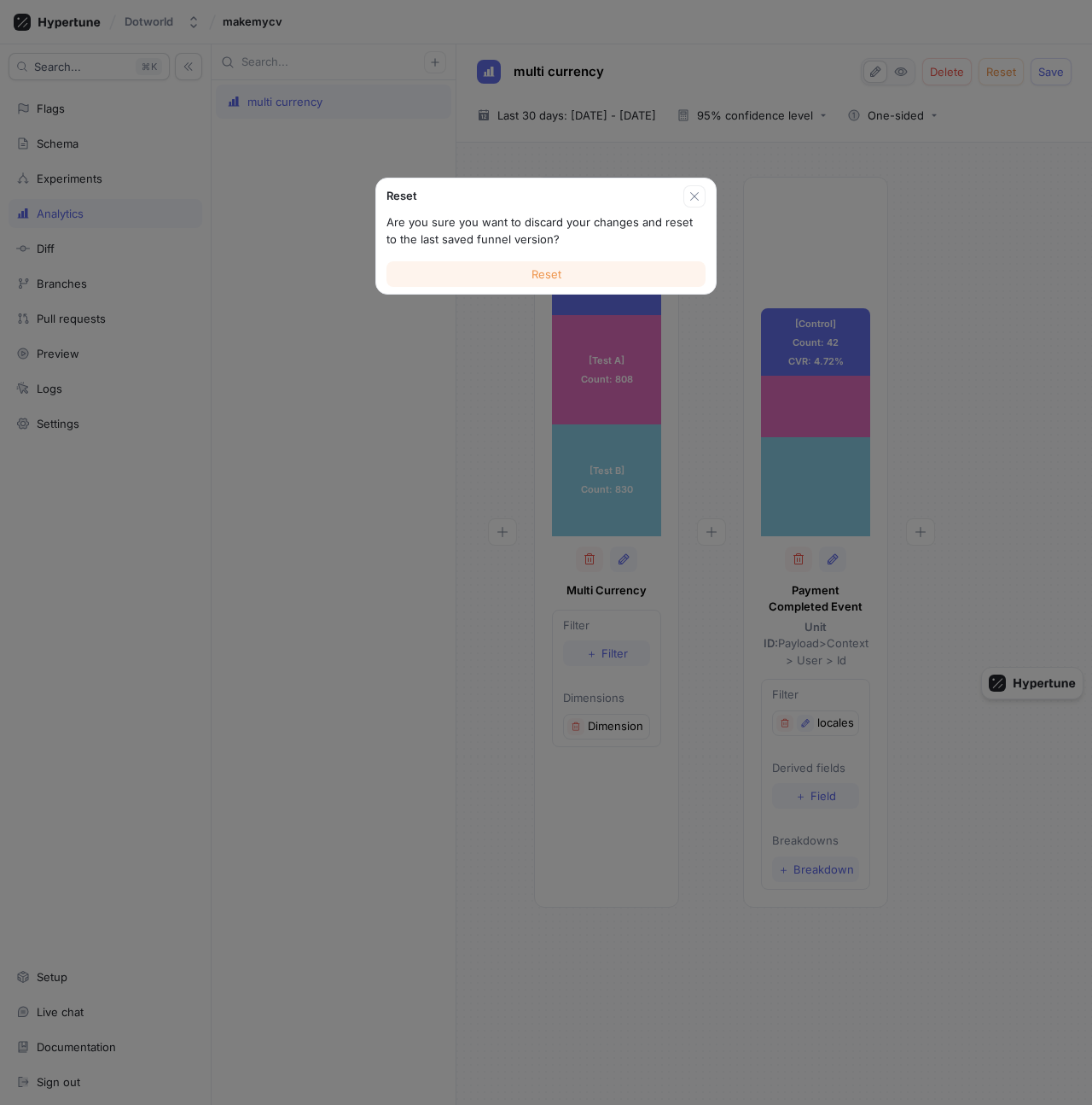
click at [532, 280] on button "Reset" at bounding box center [546, 274] width 319 height 25
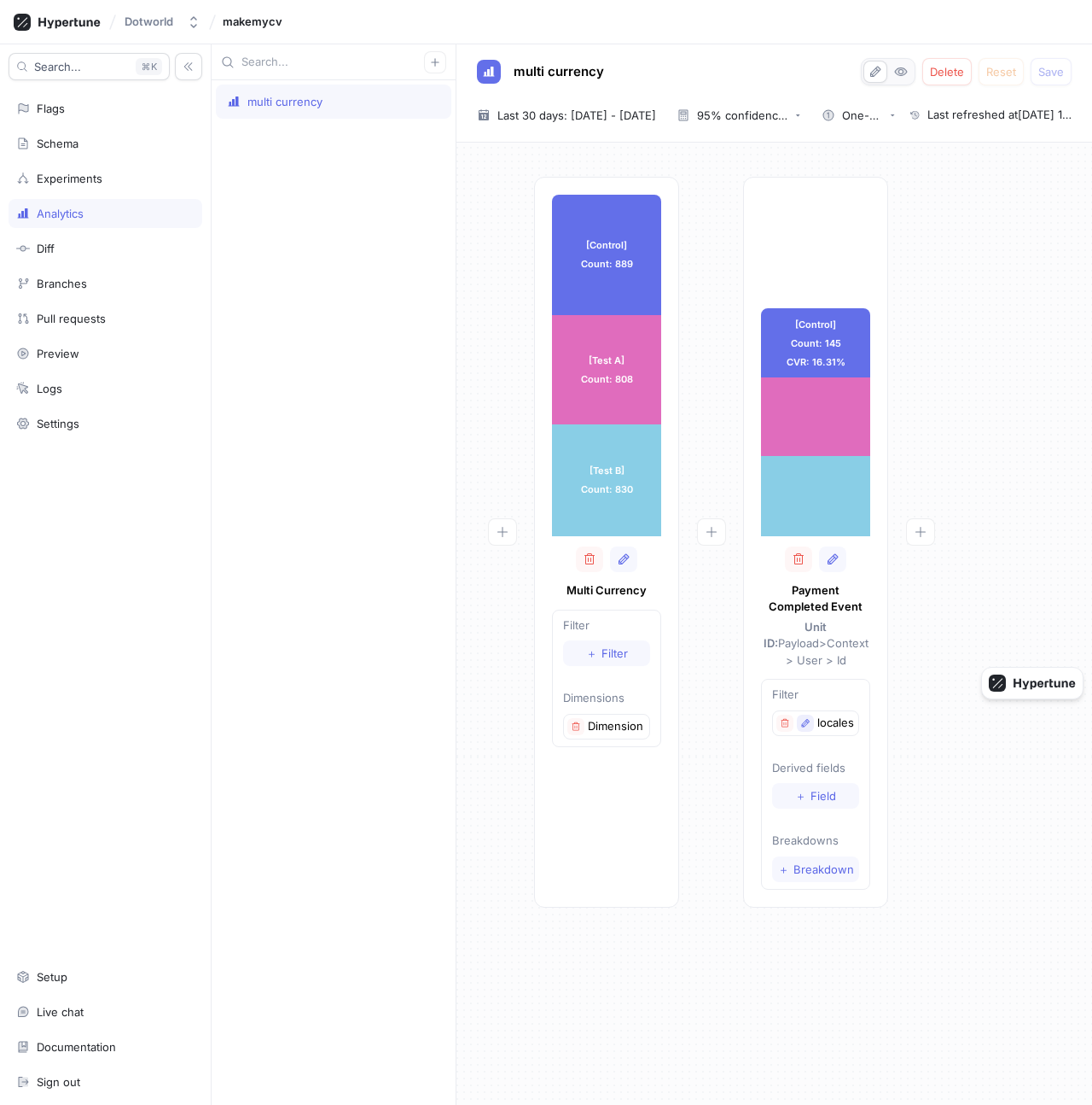
click at [804, 717] on icon "button" at bounding box center [805, 722] width 10 height 10
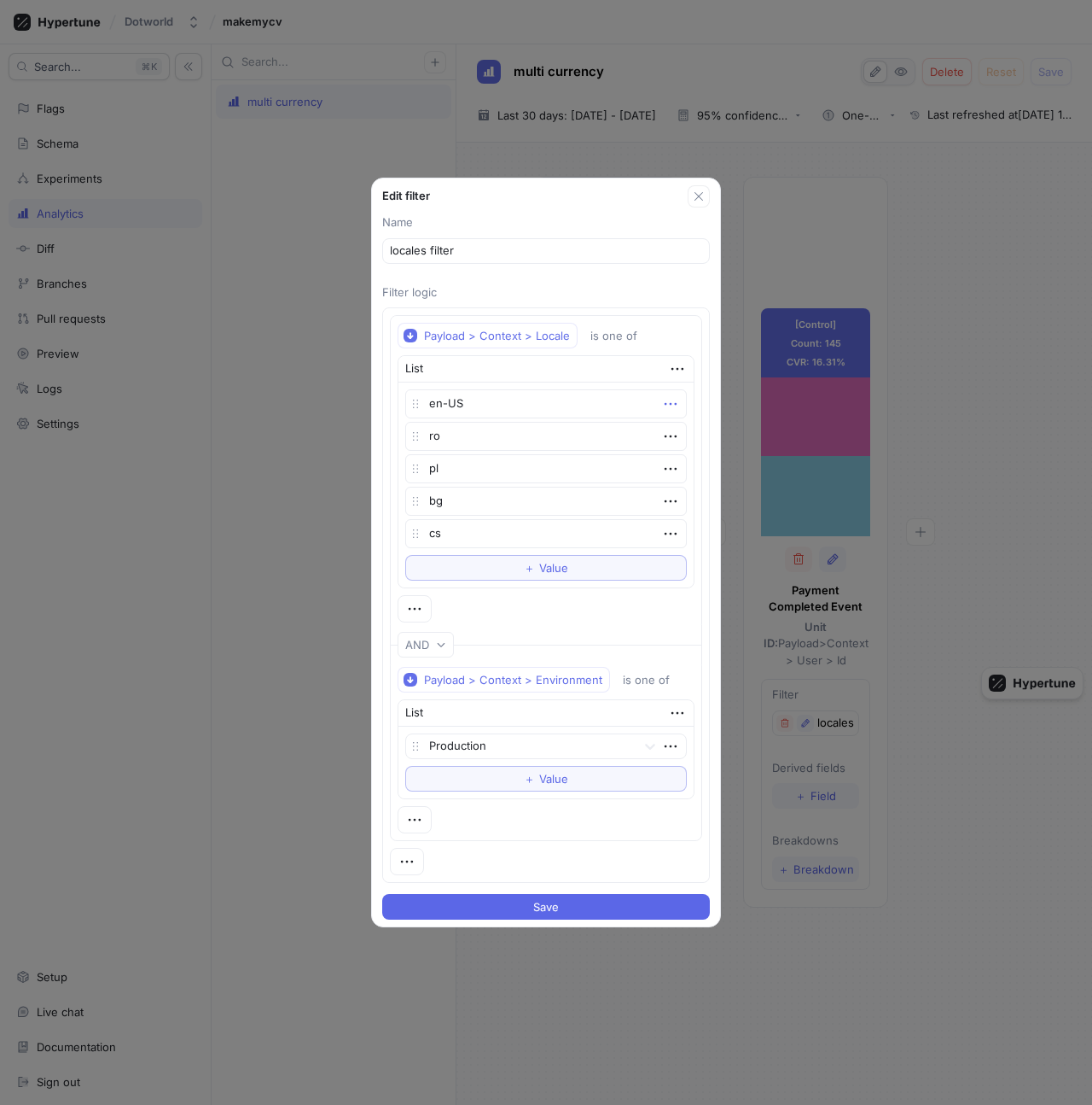
click at [669, 404] on icon "button" at bounding box center [670, 404] width 12 height 3
click at [687, 425] on div "Delete" at bounding box center [736, 435] width 145 height 29
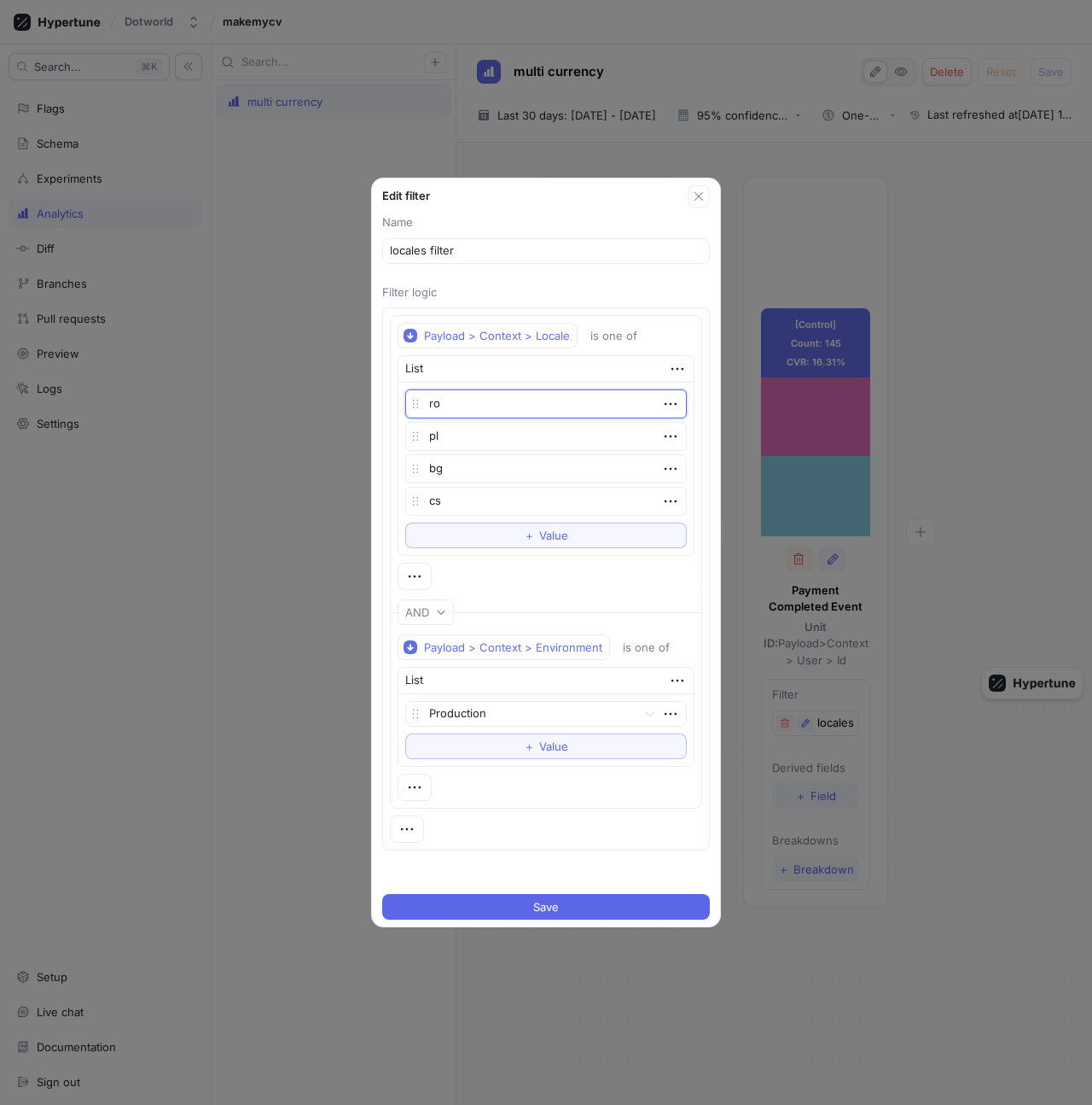
click at [656, 410] on textarea "ro" at bounding box center [546, 404] width 281 height 29
click at [665, 403] on icon "button" at bounding box center [670, 404] width 12 height 3
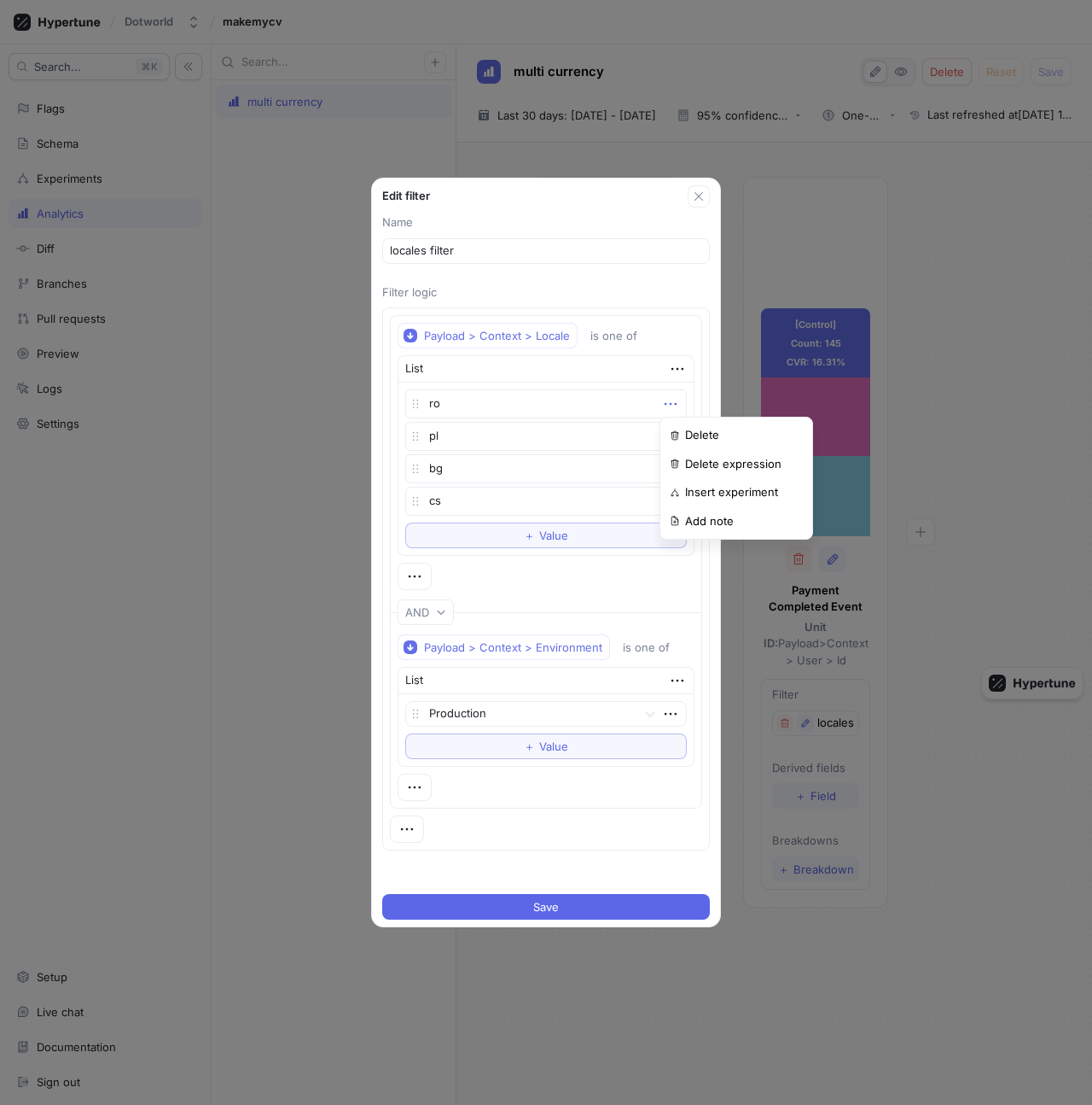
click at [677, 419] on div "Delete Delete expression Insert experiment Add note" at bounding box center [736, 477] width 154 height 123
click at [682, 426] on div "Delete" at bounding box center [736, 435] width 145 height 29
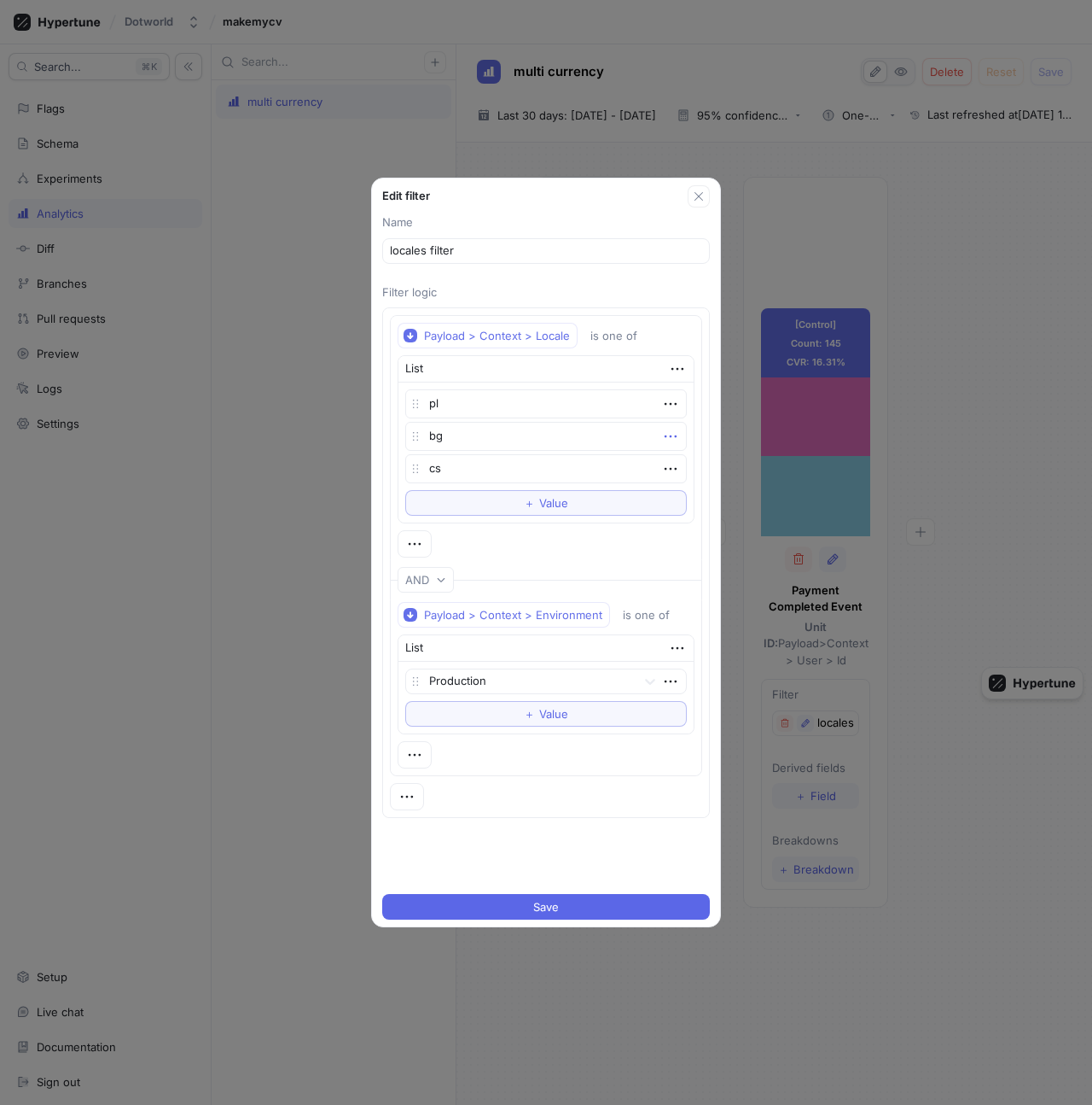
click at [665, 439] on icon "button" at bounding box center [670, 436] width 19 height 19
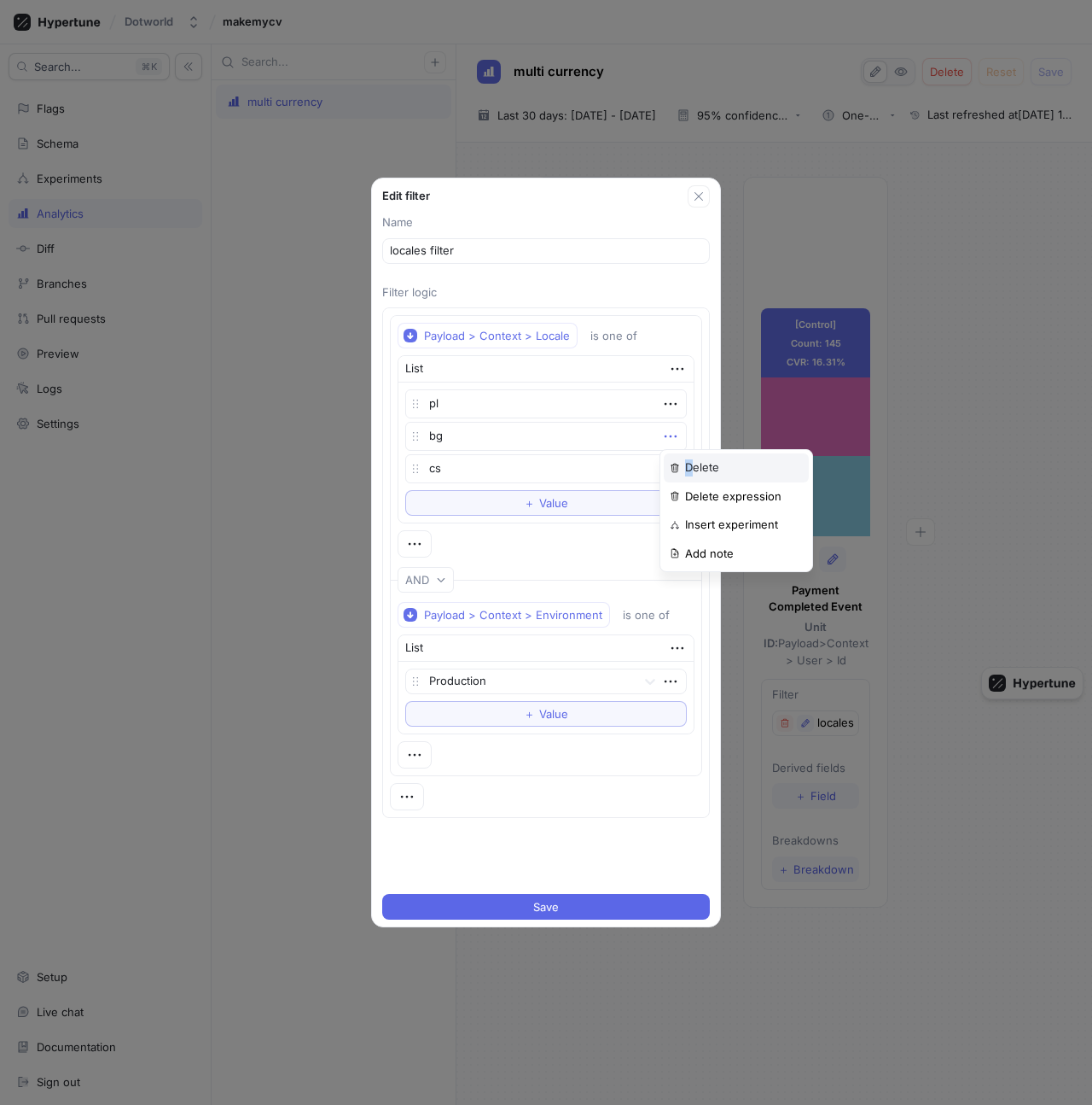
click at [688, 465] on p "Delete" at bounding box center [702, 468] width 34 height 17
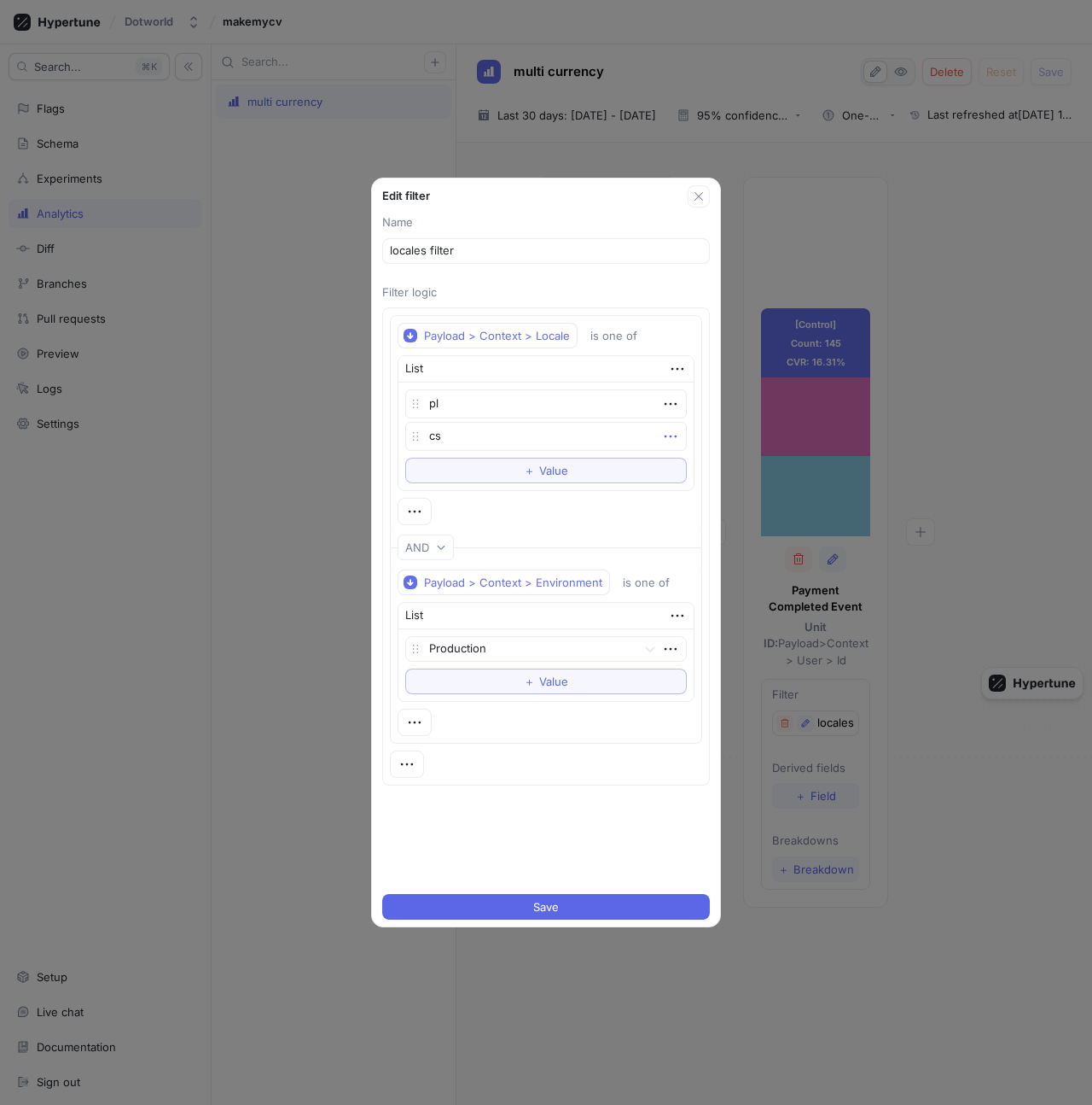
click at [663, 432] on icon "button" at bounding box center [670, 436] width 19 height 19
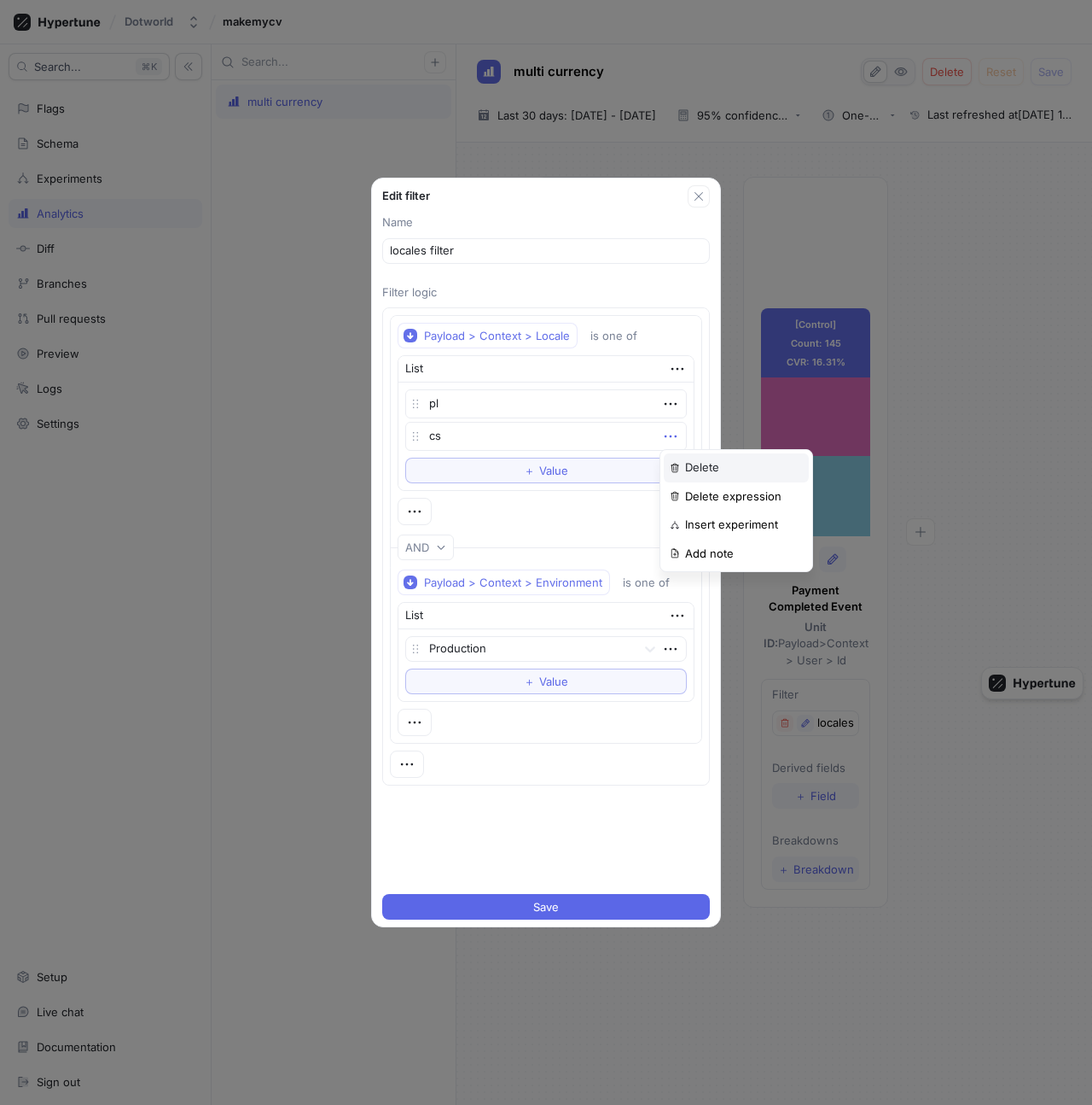
click at [684, 463] on div "Delete" at bounding box center [736, 468] width 145 height 29
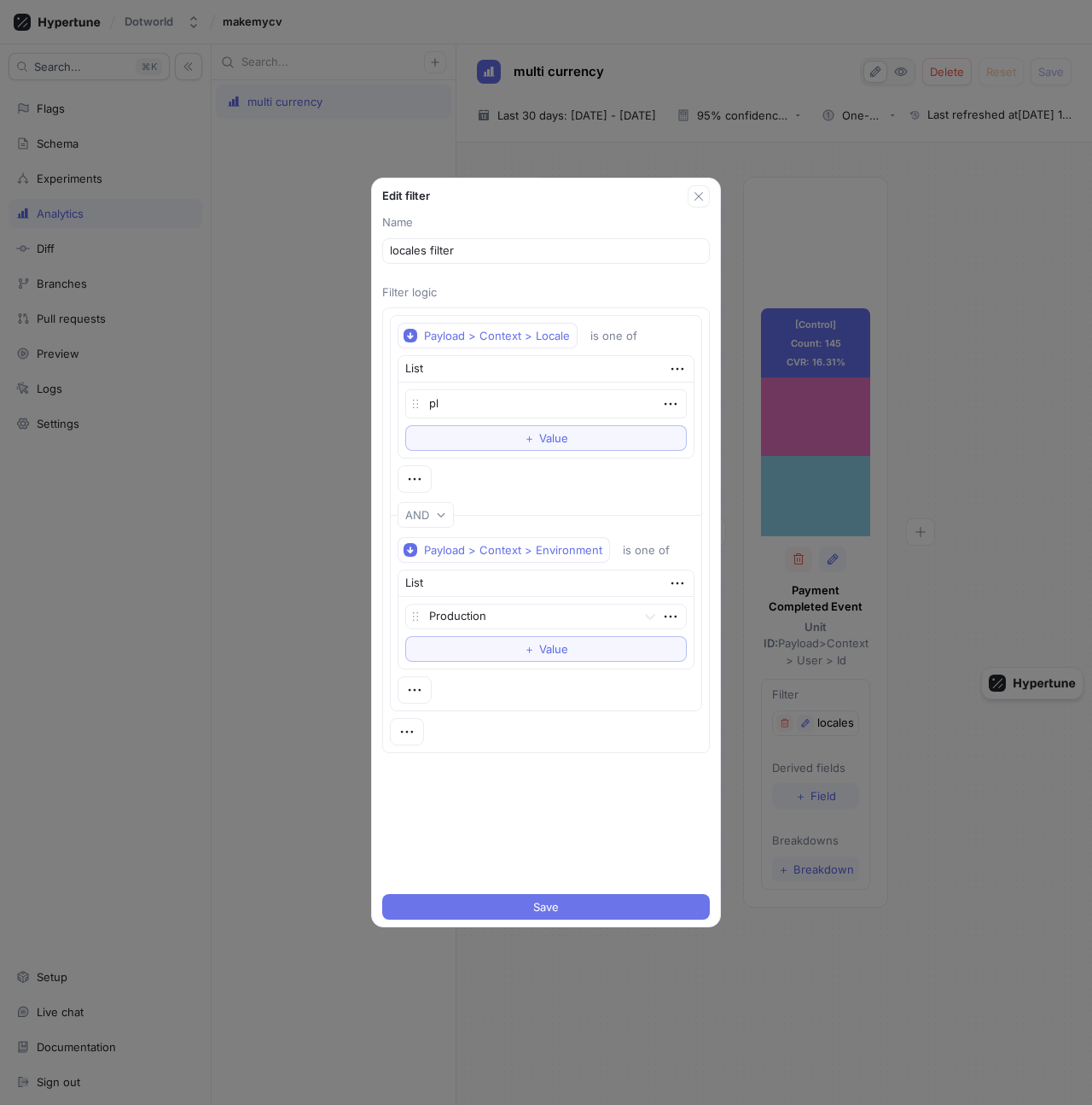
click at [586, 904] on button "Save" at bounding box center [546, 906] width 328 height 25
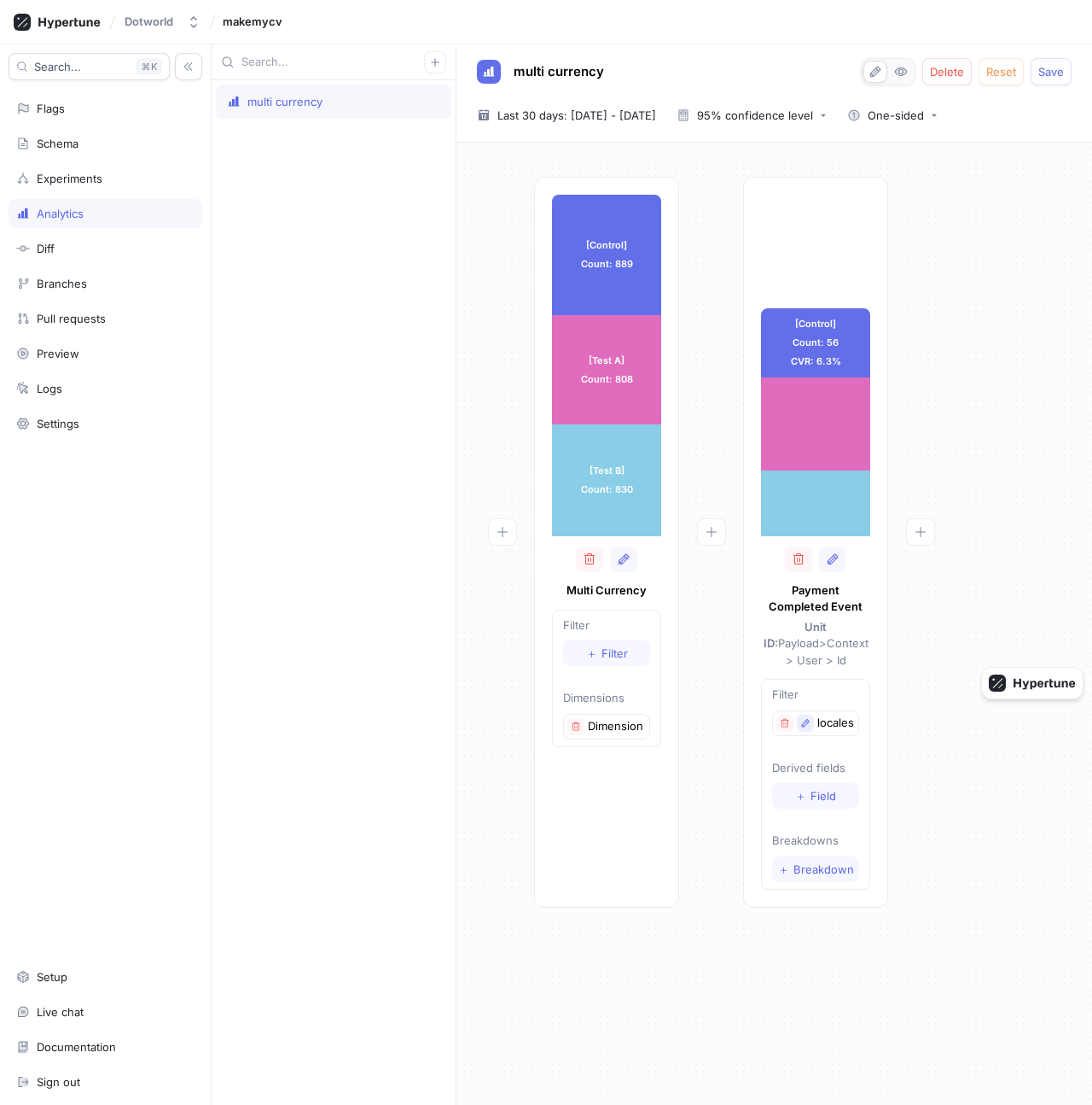
click at [806, 718] on icon "button" at bounding box center [805, 722] width 8 height 8
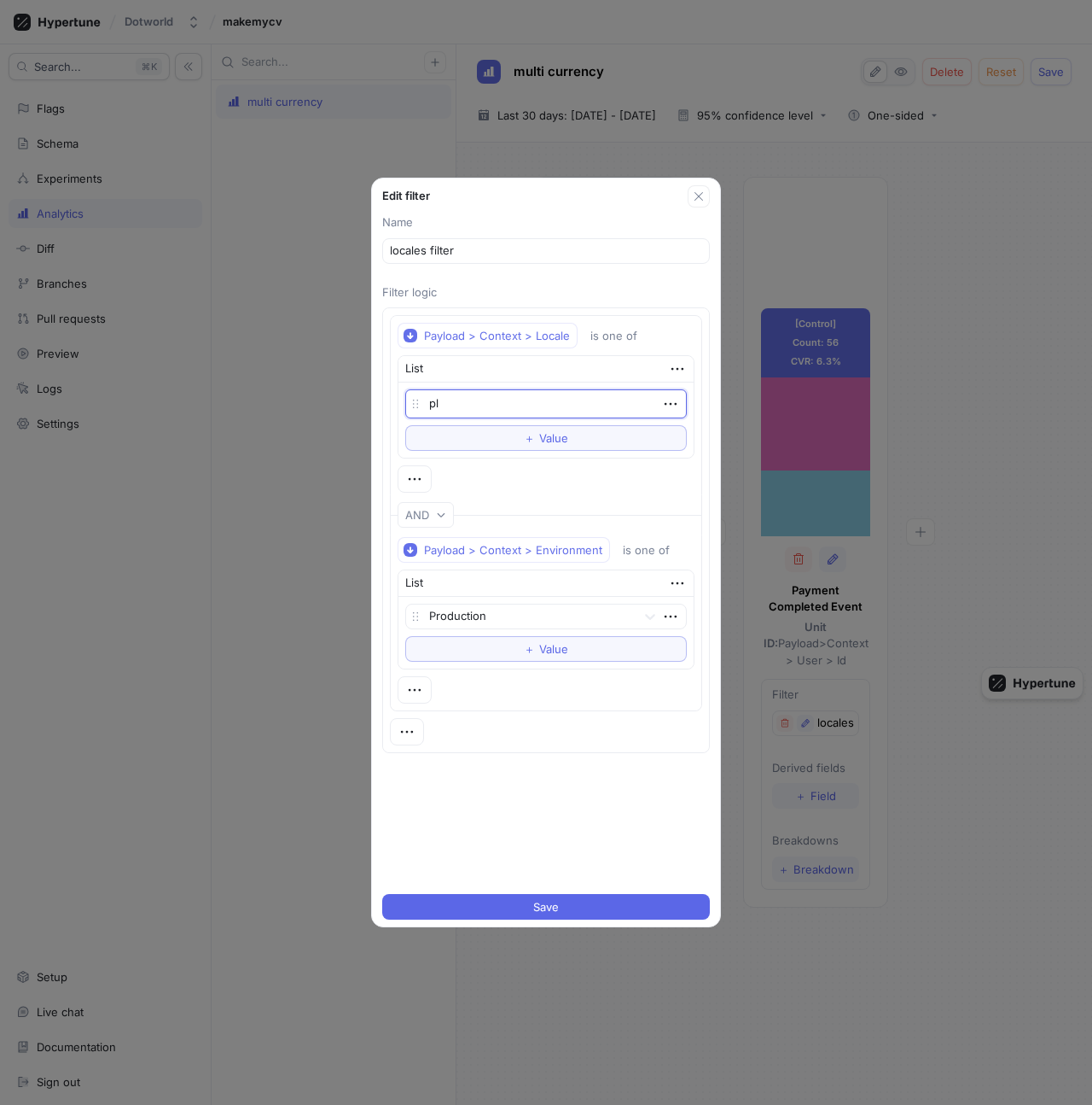
click at [475, 397] on textarea "pl" at bounding box center [546, 404] width 281 height 29
click at [894, 356] on div "Edit filter Name locales filter Filter logic Payload > Context > Locale is one …" at bounding box center [546, 552] width 1092 height 1105
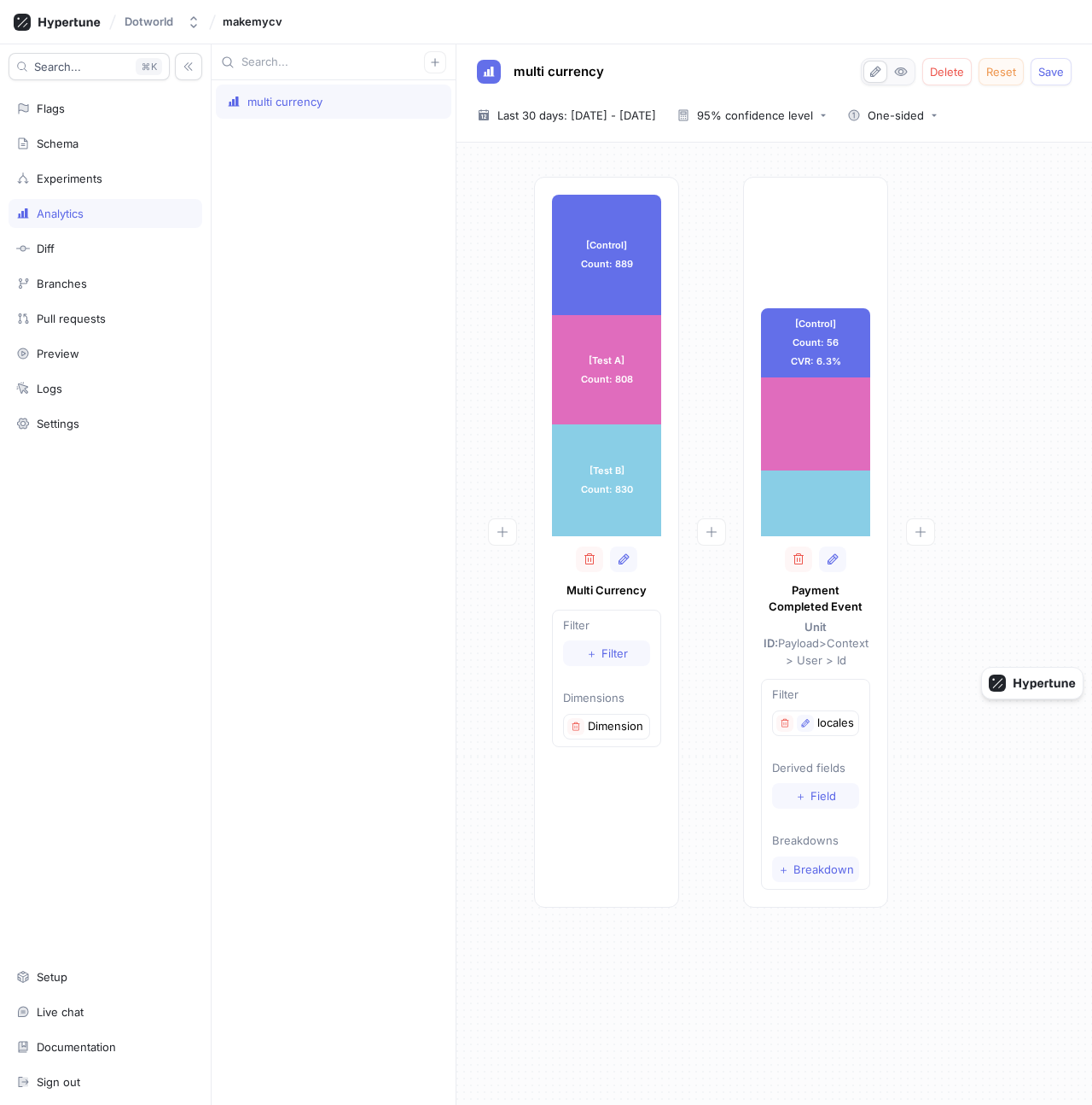
click at [1013, 68] on span "Reset" at bounding box center [1001, 71] width 30 height 10
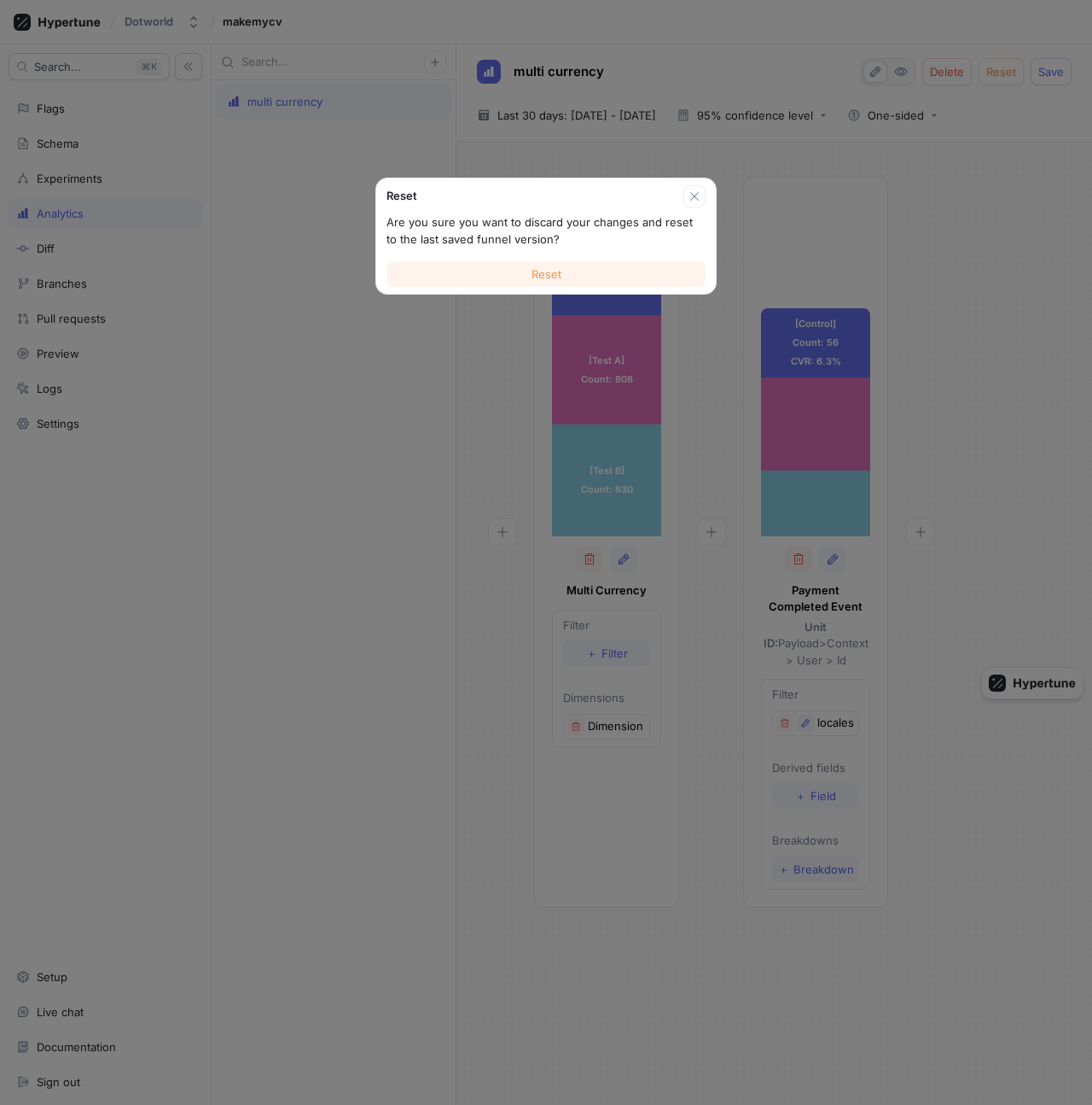
click at [565, 277] on button "Reset" at bounding box center [546, 274] width 319 height 25
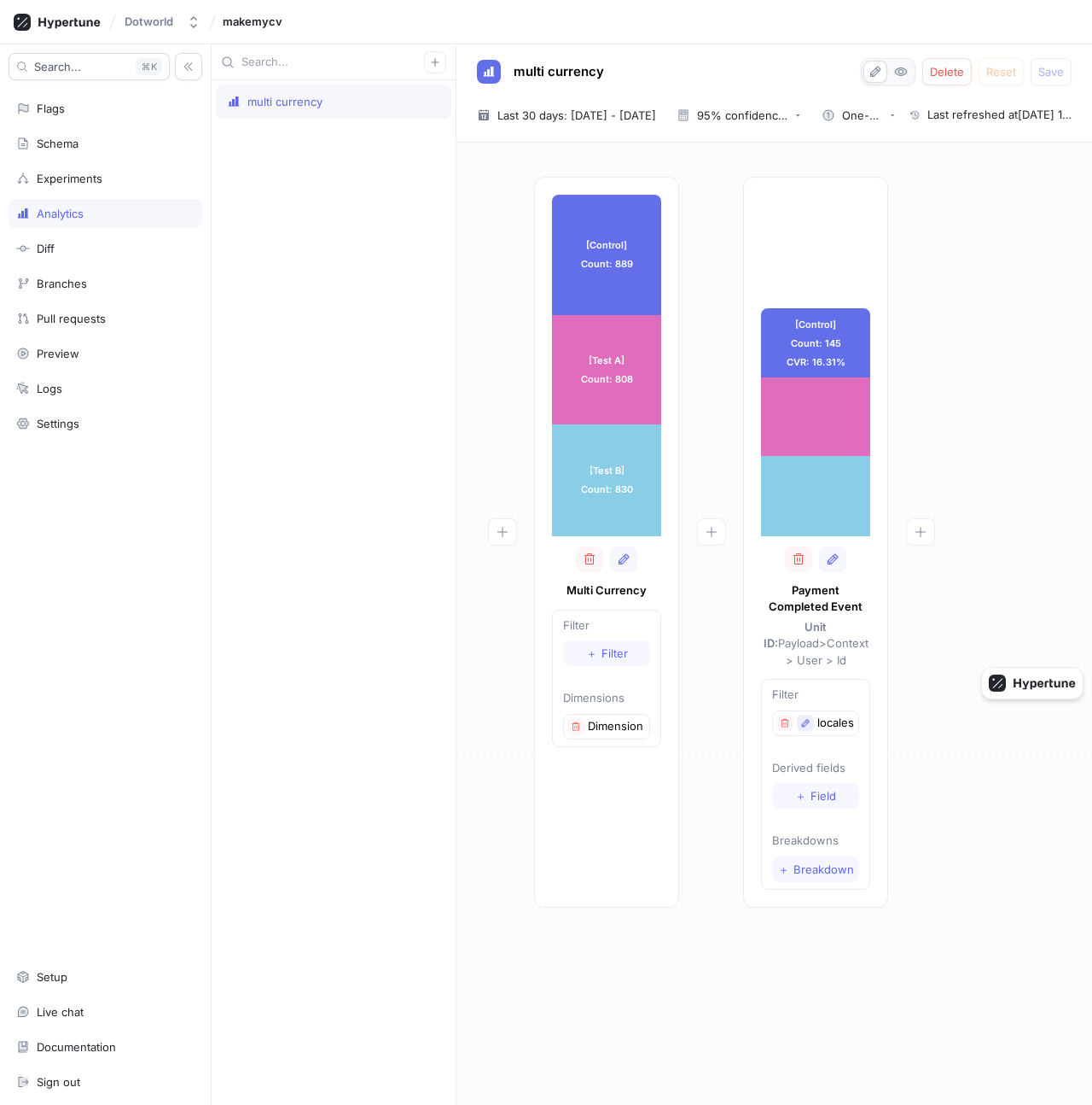
click at [802, 717] on icon "button" at bounding box center [805, 722] width 10 height 10
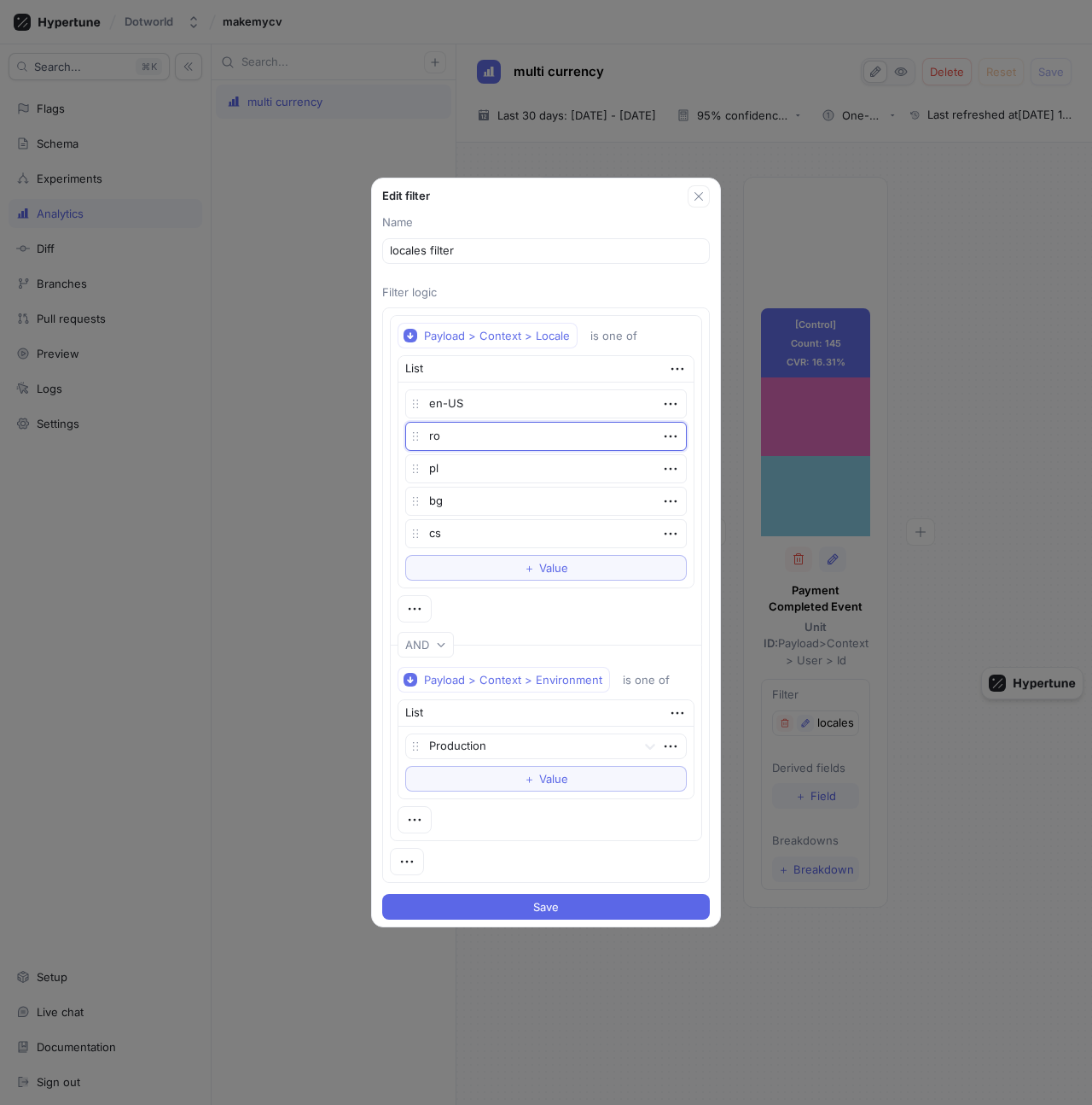
click at [655, 437] on textarea "ro" at bounding box center [546, 436] width 281 height 29
click at [668, 439] on icon "button" at bounding box center [670, 436] width 19 height 19
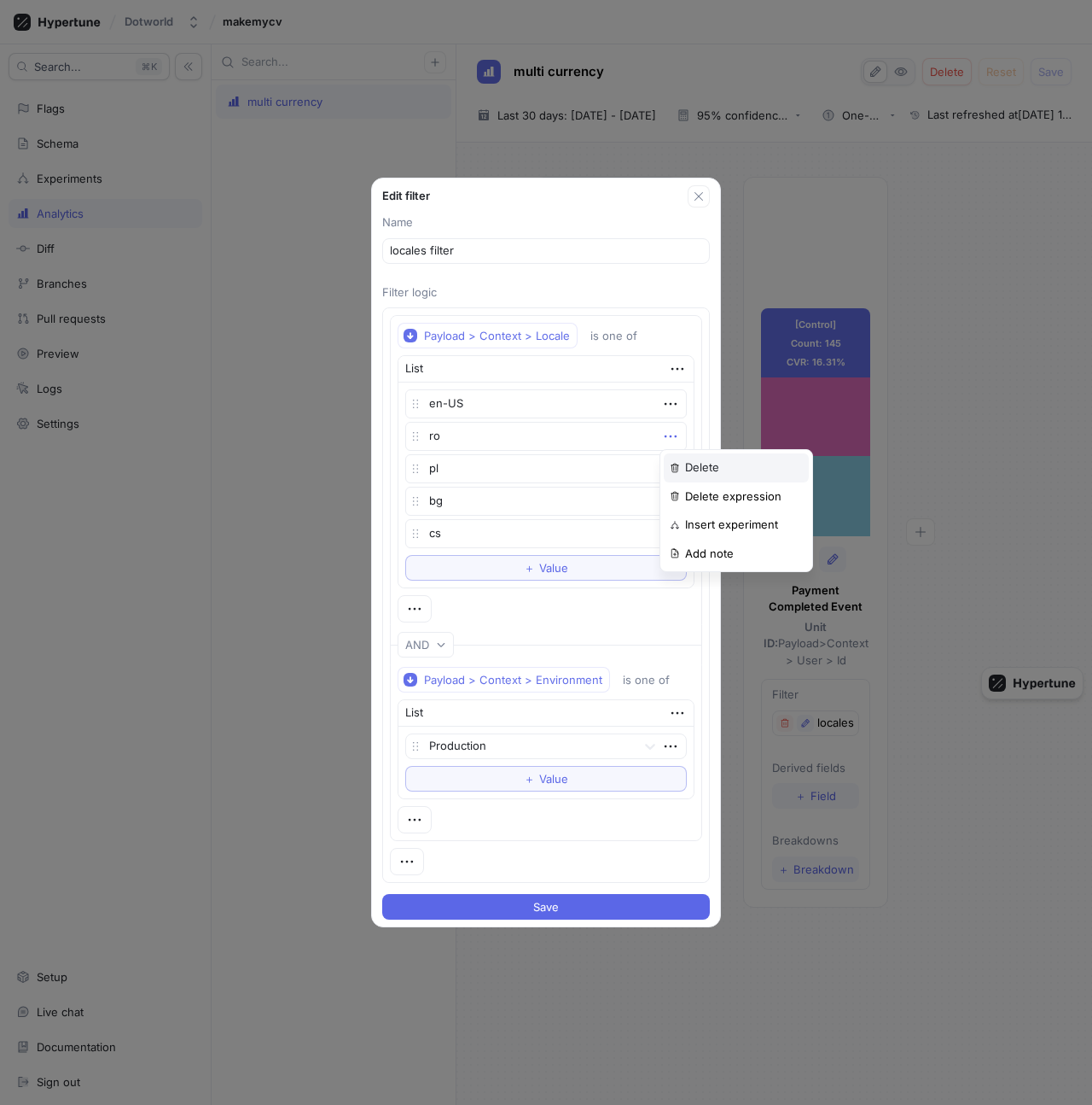
click at [691, 470] on p "Delete" at bounding box center [702, 468] width 34 height 17
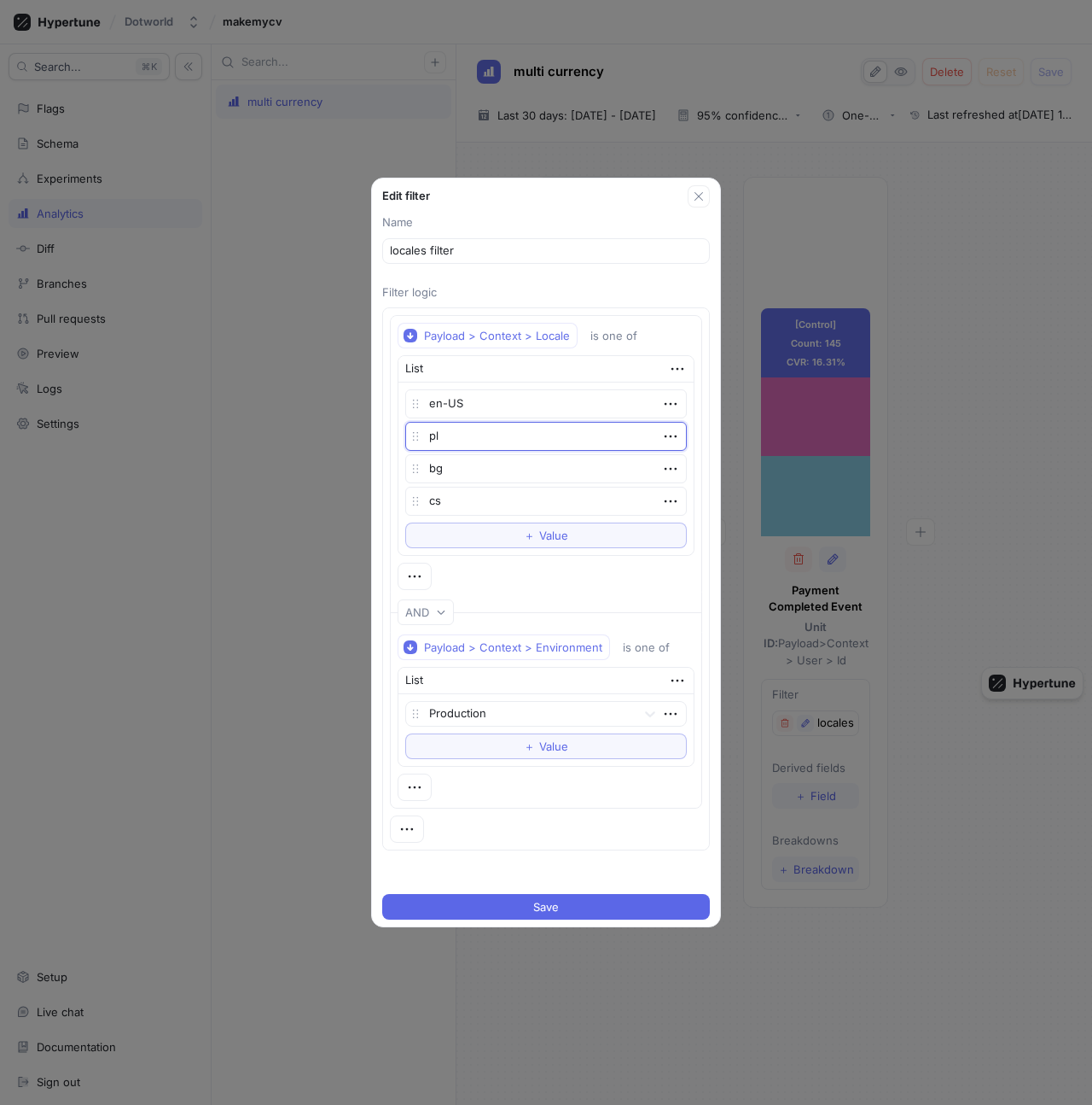
click at [660, 426] on textarea "pl" at bounding box center [546, 436] width 281 height 29
click at [664, 434] on icon "button" at bounding box center [670, 436] width 19 height 19
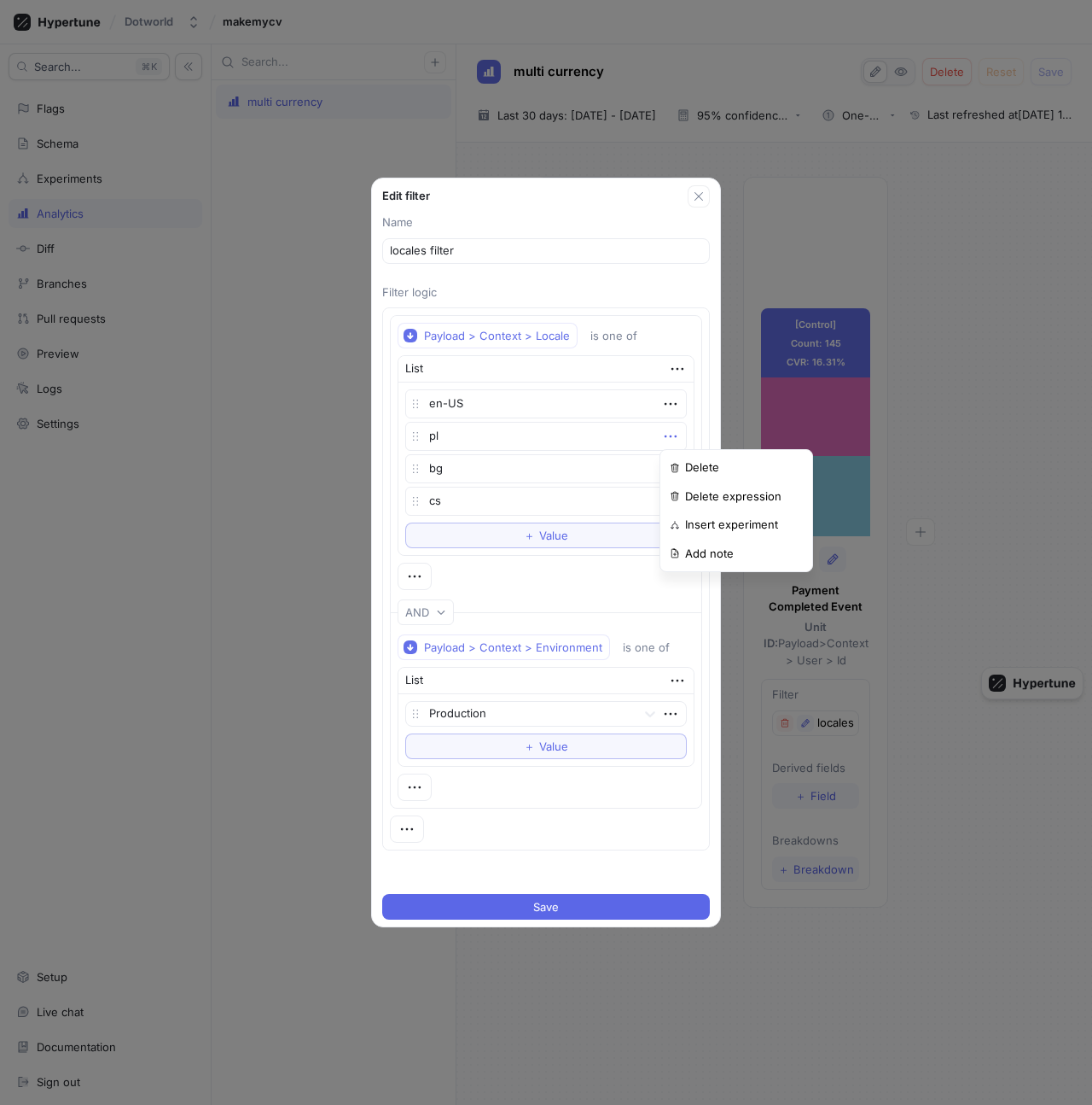
click at [677, 450] on div "Delete Delete expression Insert experiment Add note" at bounding box center [736, 510] width 154 height 123
click at [683, 455] on div "Delete" at bounding box center [736, 468] width 145 height 29
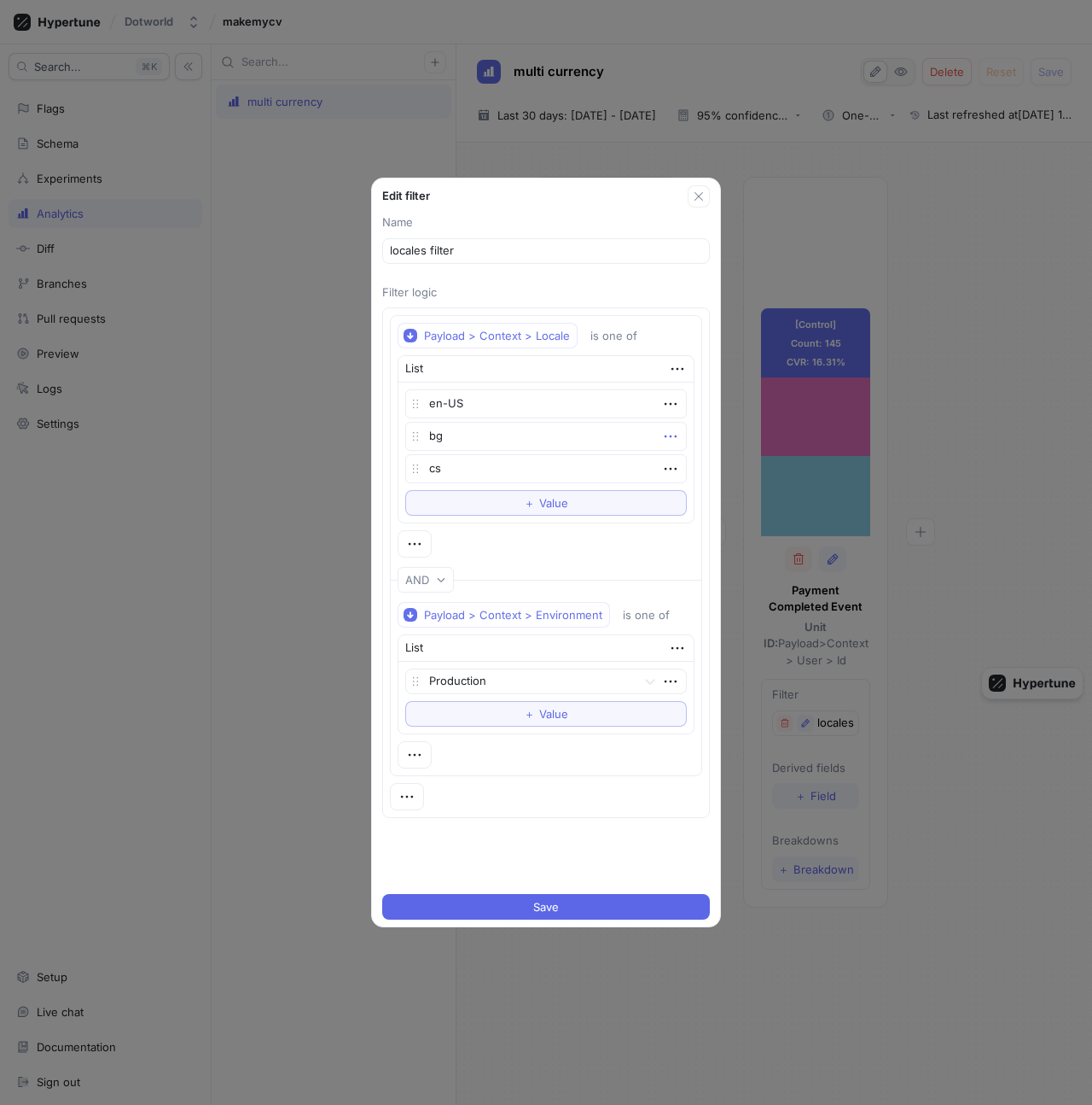
click at [670, 436] on icon "button" at bounding box center [670, 436] width 19 height 19
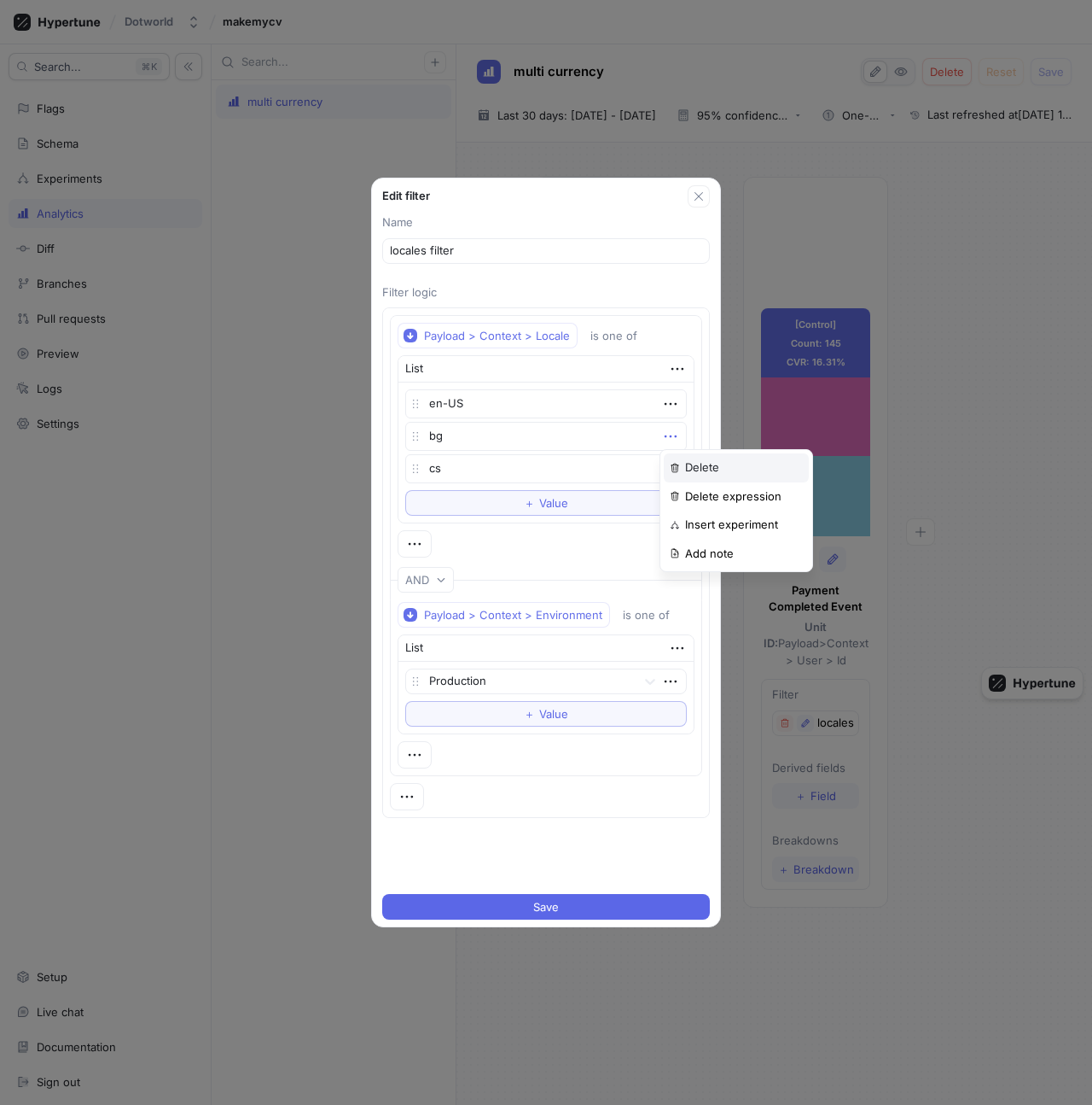
click at [682, 457] on div "Delete" at bounding box center [736, 468] width 145 height 29
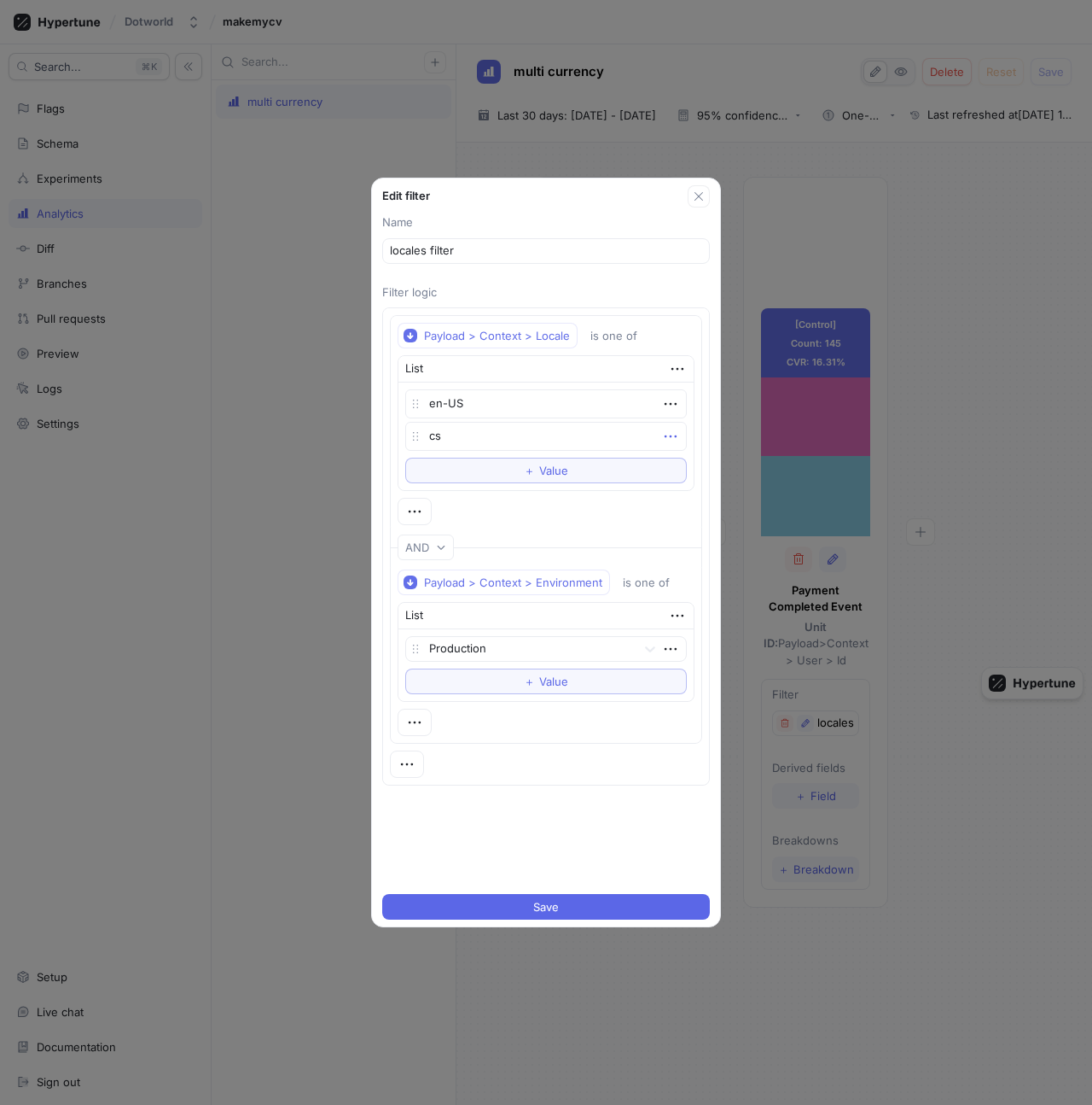
click at [663, 437] on icon "button" at bounding box center [670, 436] width 19 height 19
click at [680, 454] on div "Delete" at bounding box center [736, 468] width 145 height 29
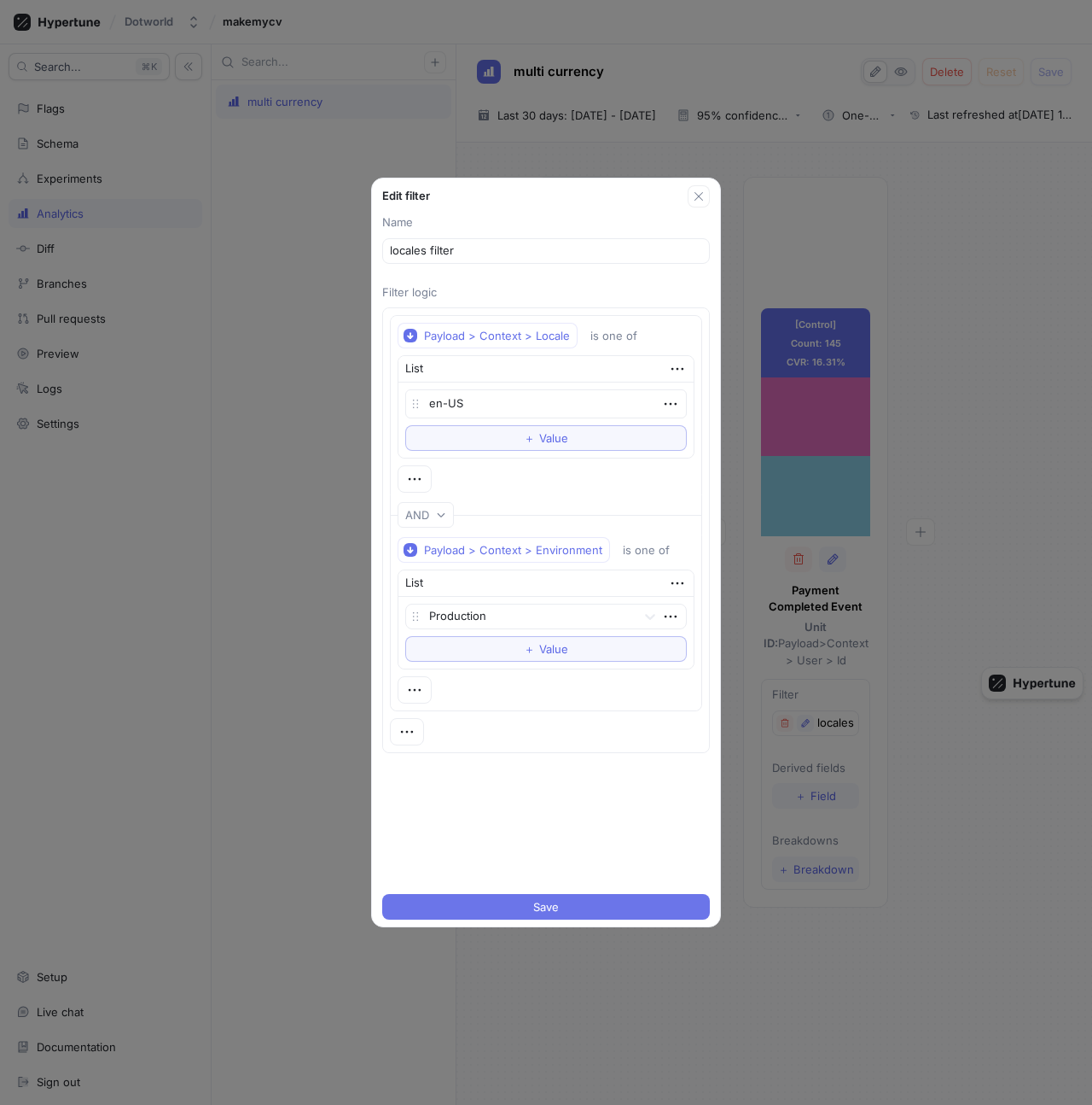
click at [590, 895] on button "Save" at bounding box center [546, 906] width 328 height 25
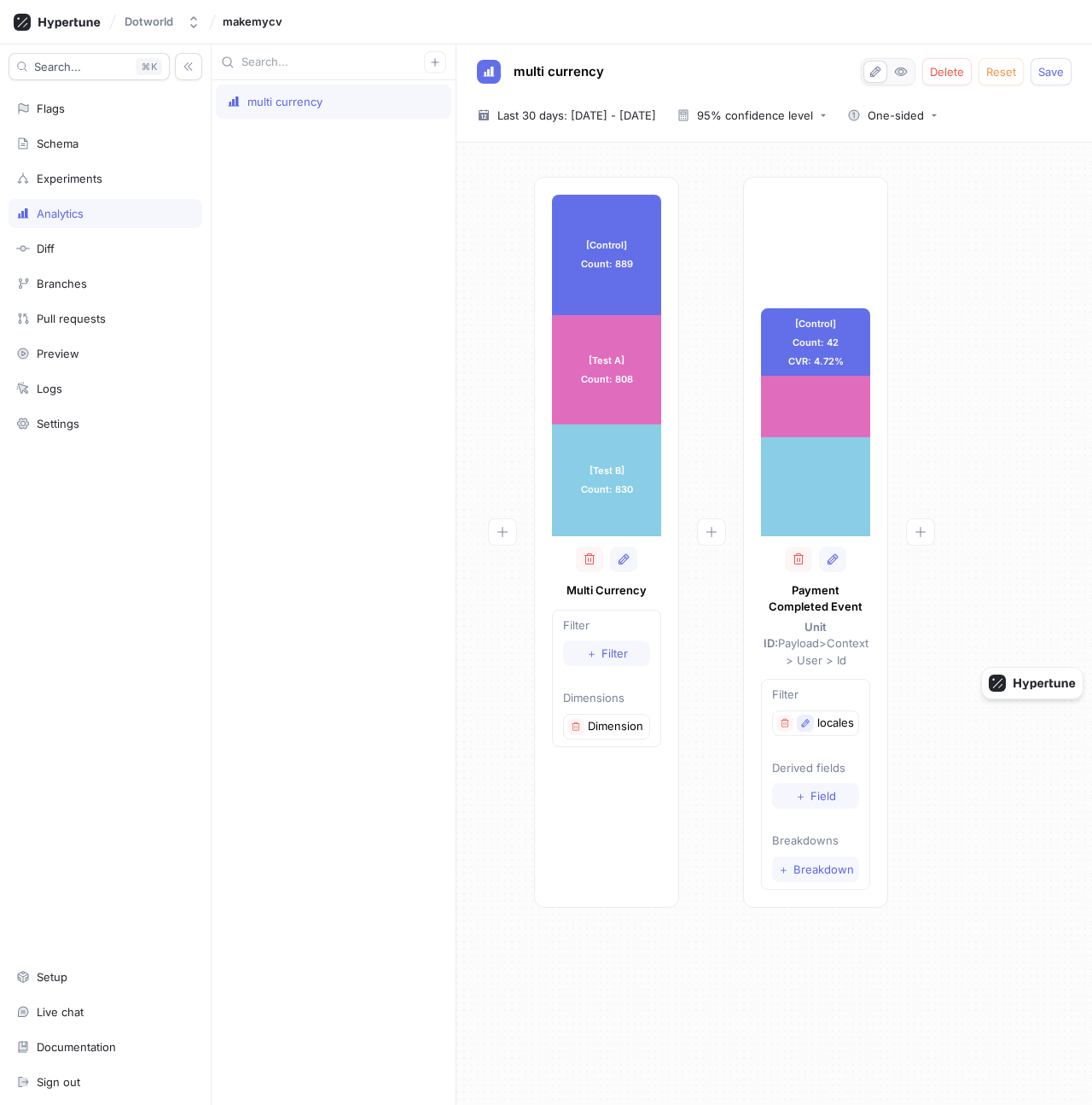
click at [807, 715] on button "button" at bounding box center [805, 723] width 17 height 17
type textarea "x"
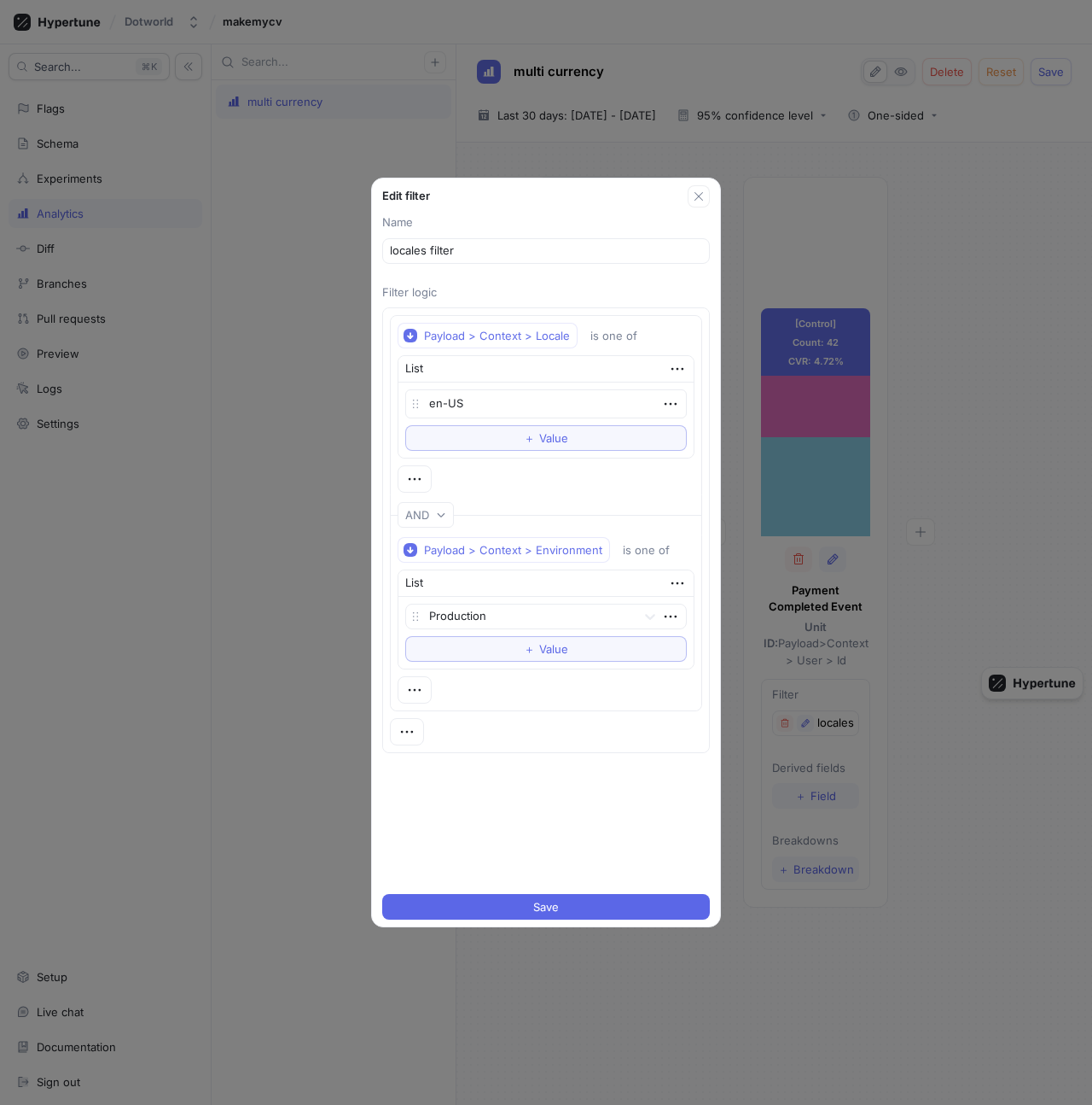
click at [848, 709] on div "Edit filter Name locales filter Filter logic Payload > Context > Locale is one …" at bounding box center [546, 552] width 1092 height 1105
